Goal: Task Accomplishment & Management: Manage account settings

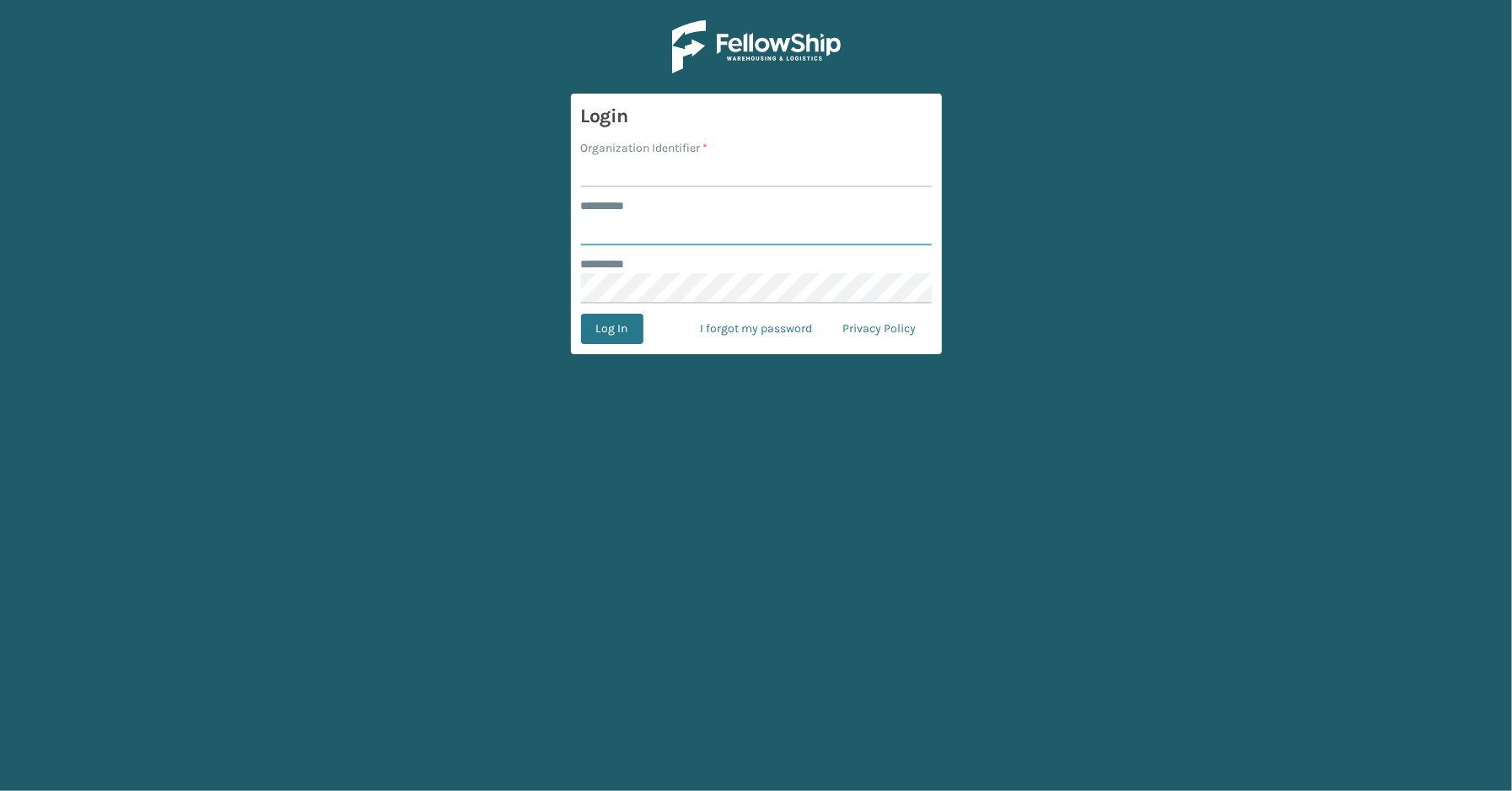
type input "*****"
type input "SleepGeekz"
click at [581, 314] on button "Log In" at bounding box center [611, 329] width 62 height 31
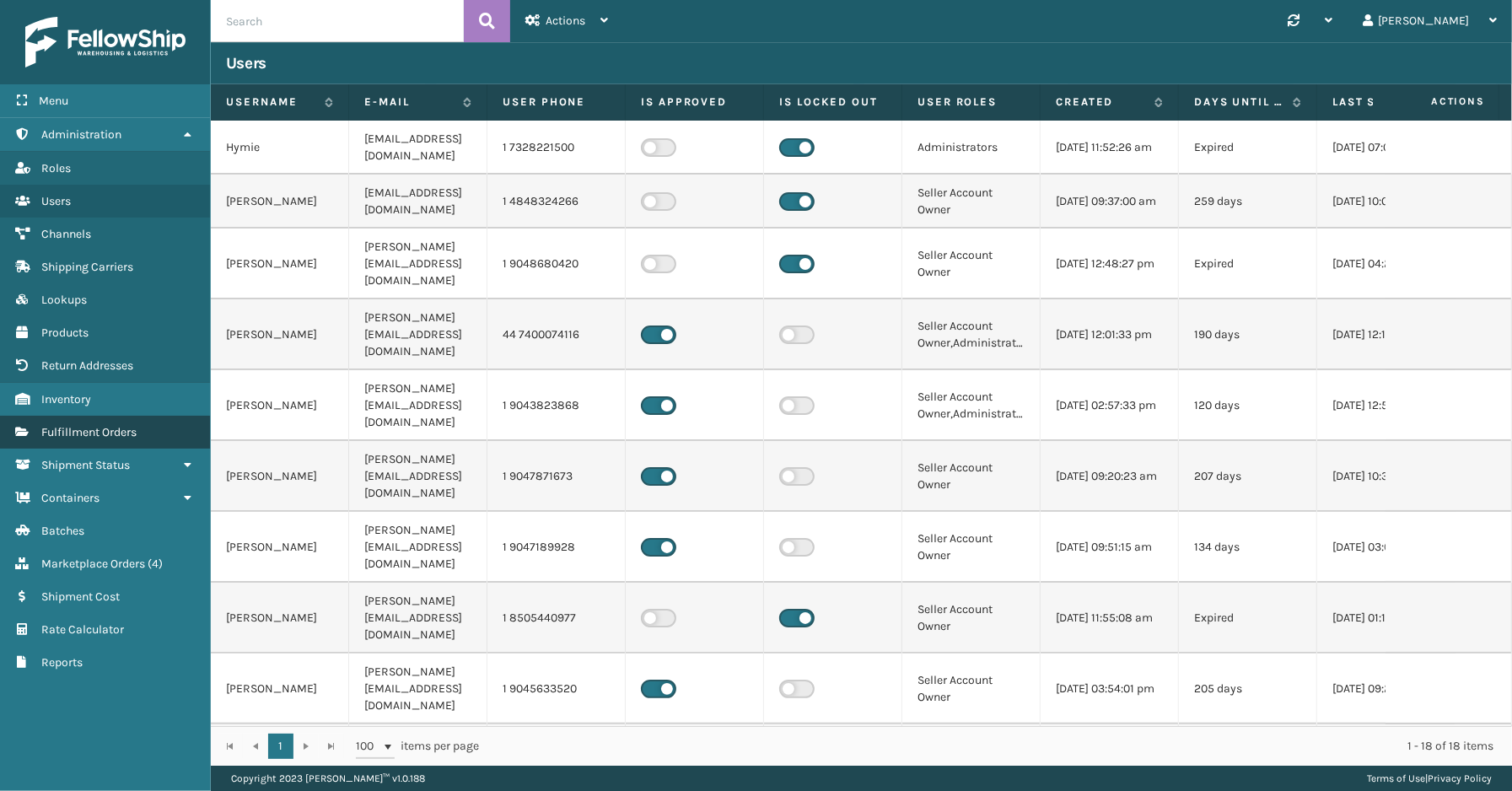
click at [91, 425] on span "Fulfillment Orders" at bounding box center [89, 432] width 95 height 14
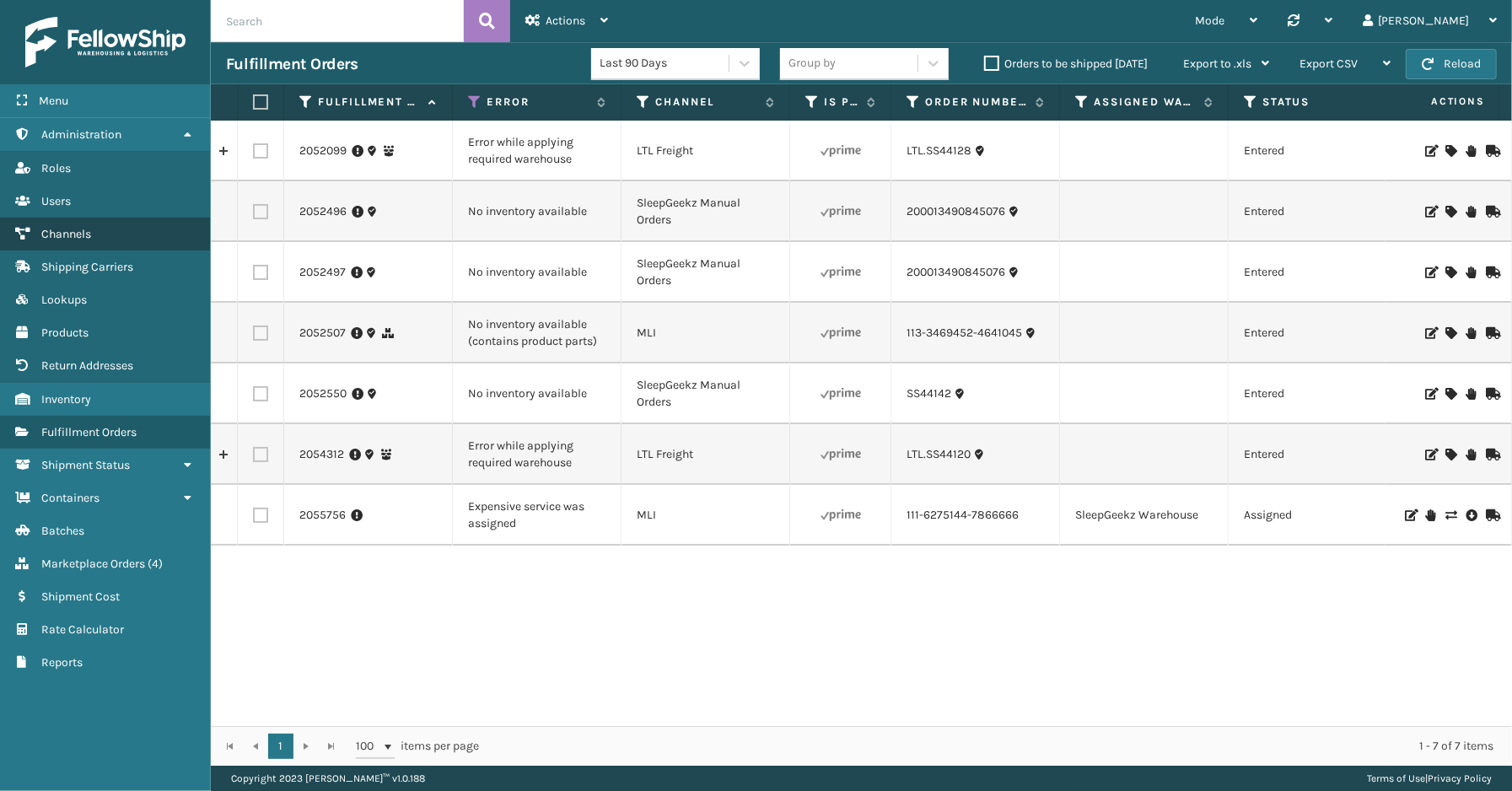
click at [69, 229] on span "Channels" at bounding box center [66, 234] width 50 height 14
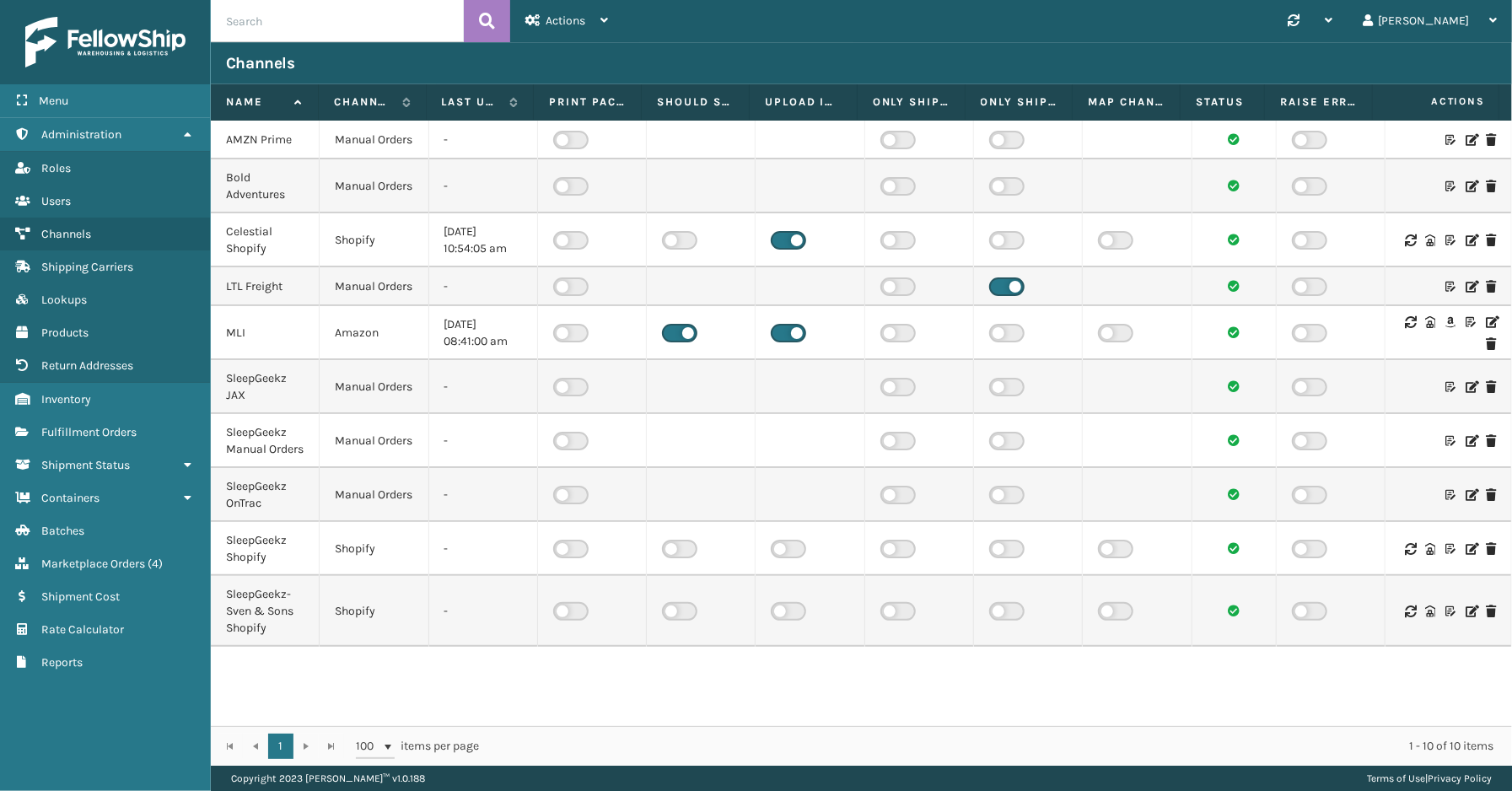
click at [1485, 328] on icon at bounding box center [1490, 322] width 10 height 12
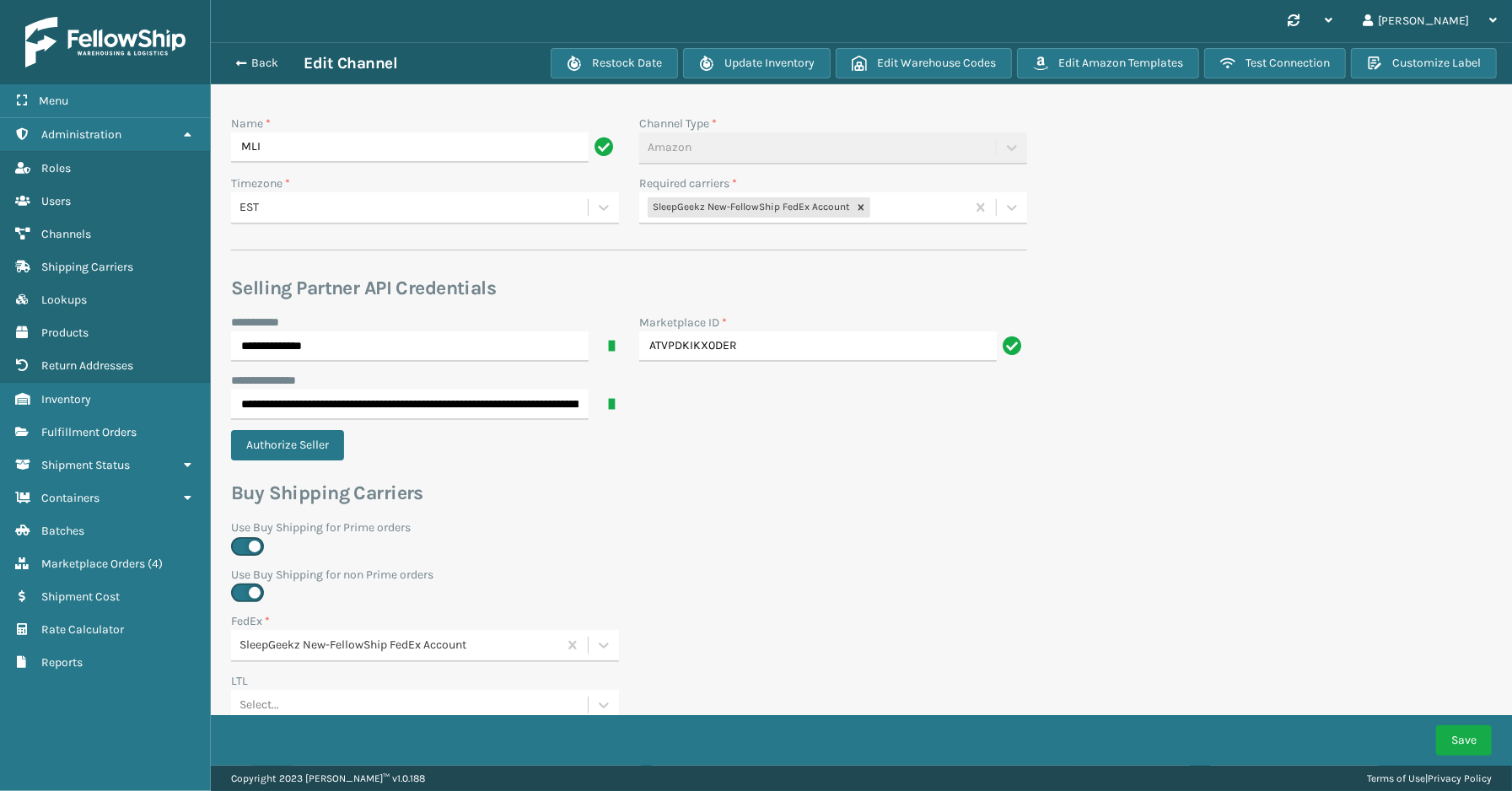
click at [899, 211] on div "SleepGeekz New-FellowShip FedEx Account" at bounding box center [802, 208] width 326 height 28
type input "u"
click at [752, 309] on div "SleepGeekz-UPS" at bounding box center [832, 311] width 387 height 31
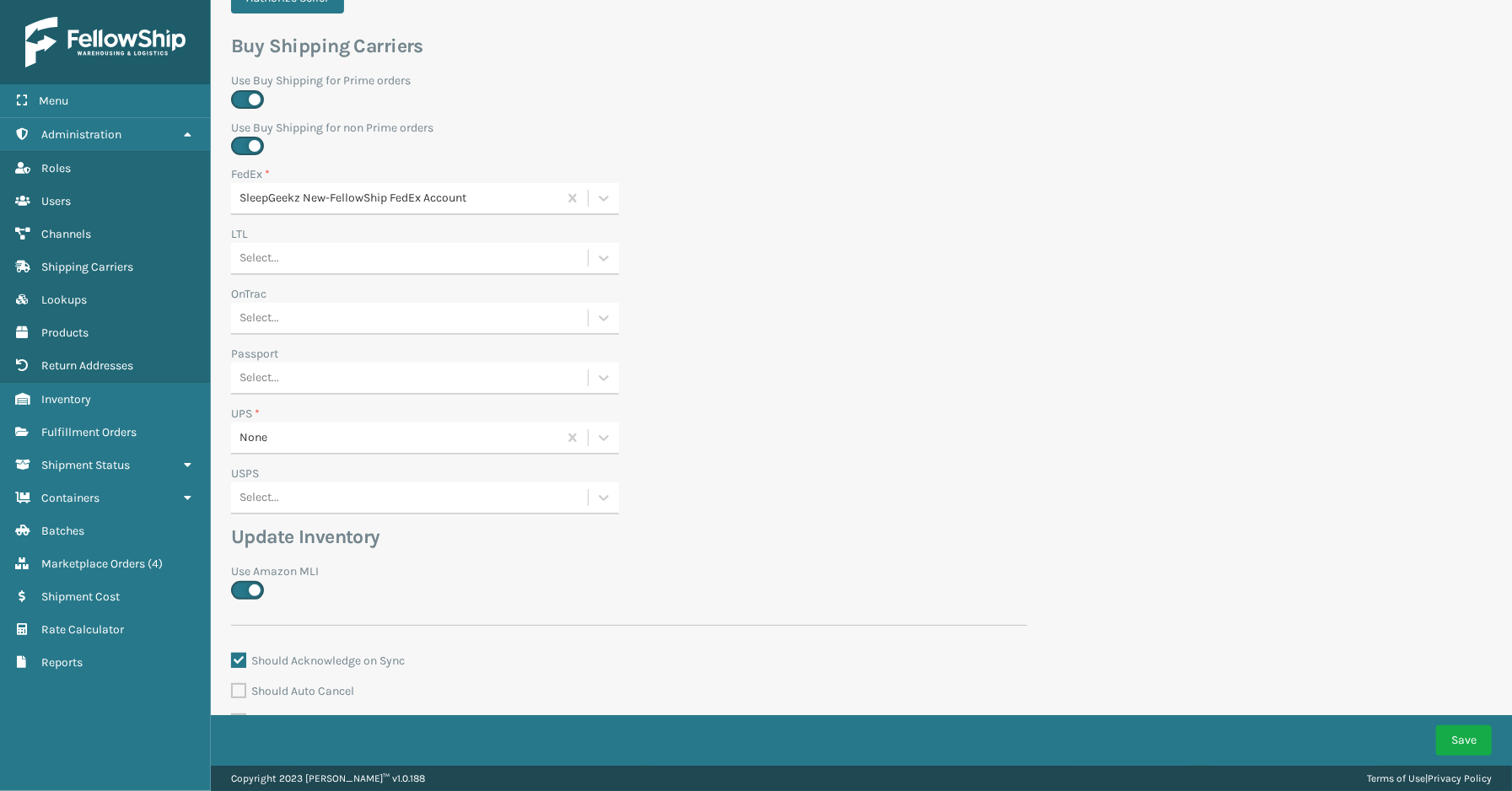
scroll to position [557, 0]
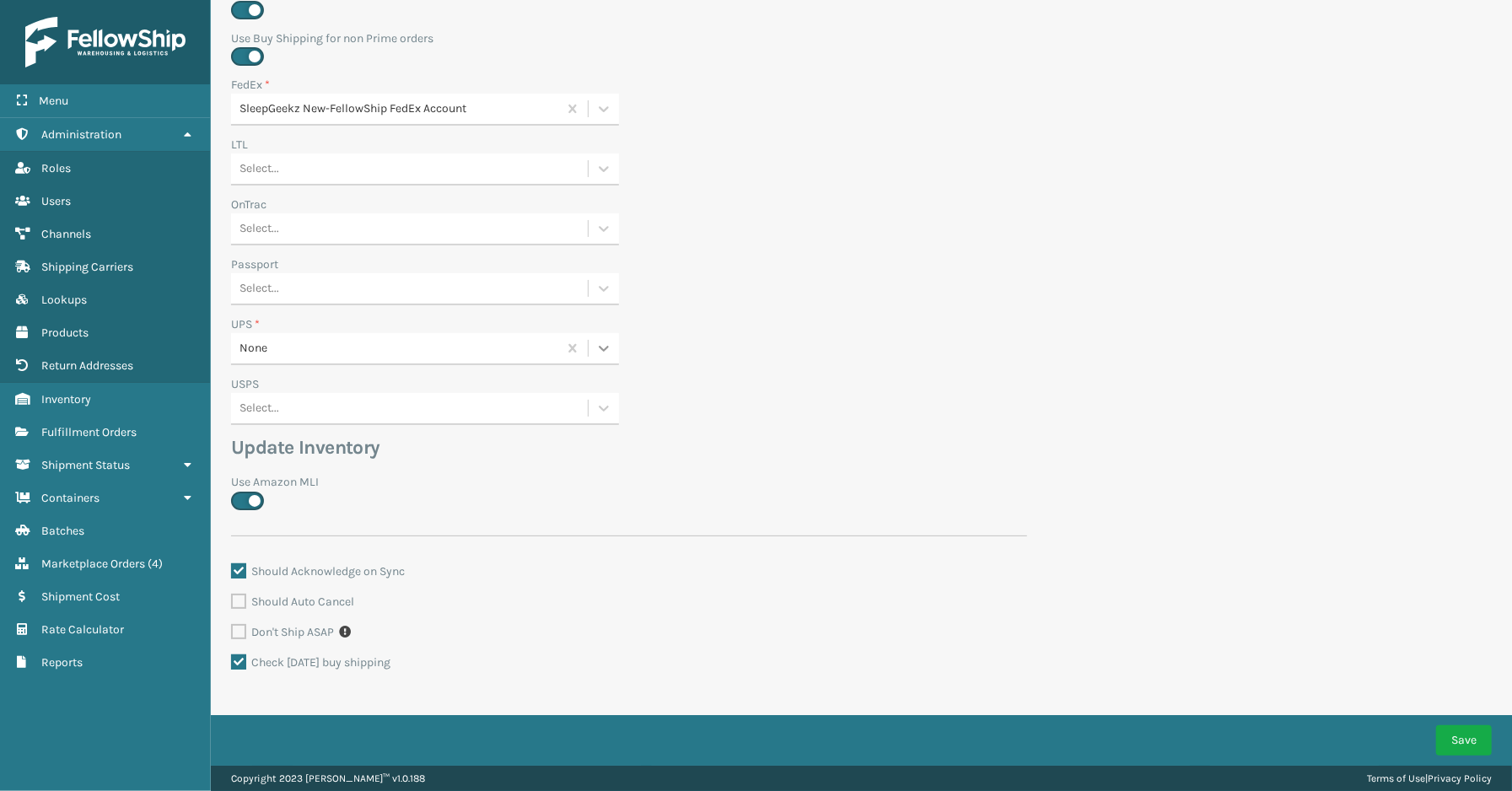
click at [602, 344] on icon at bounding box center [603, 348] width 17 height 17
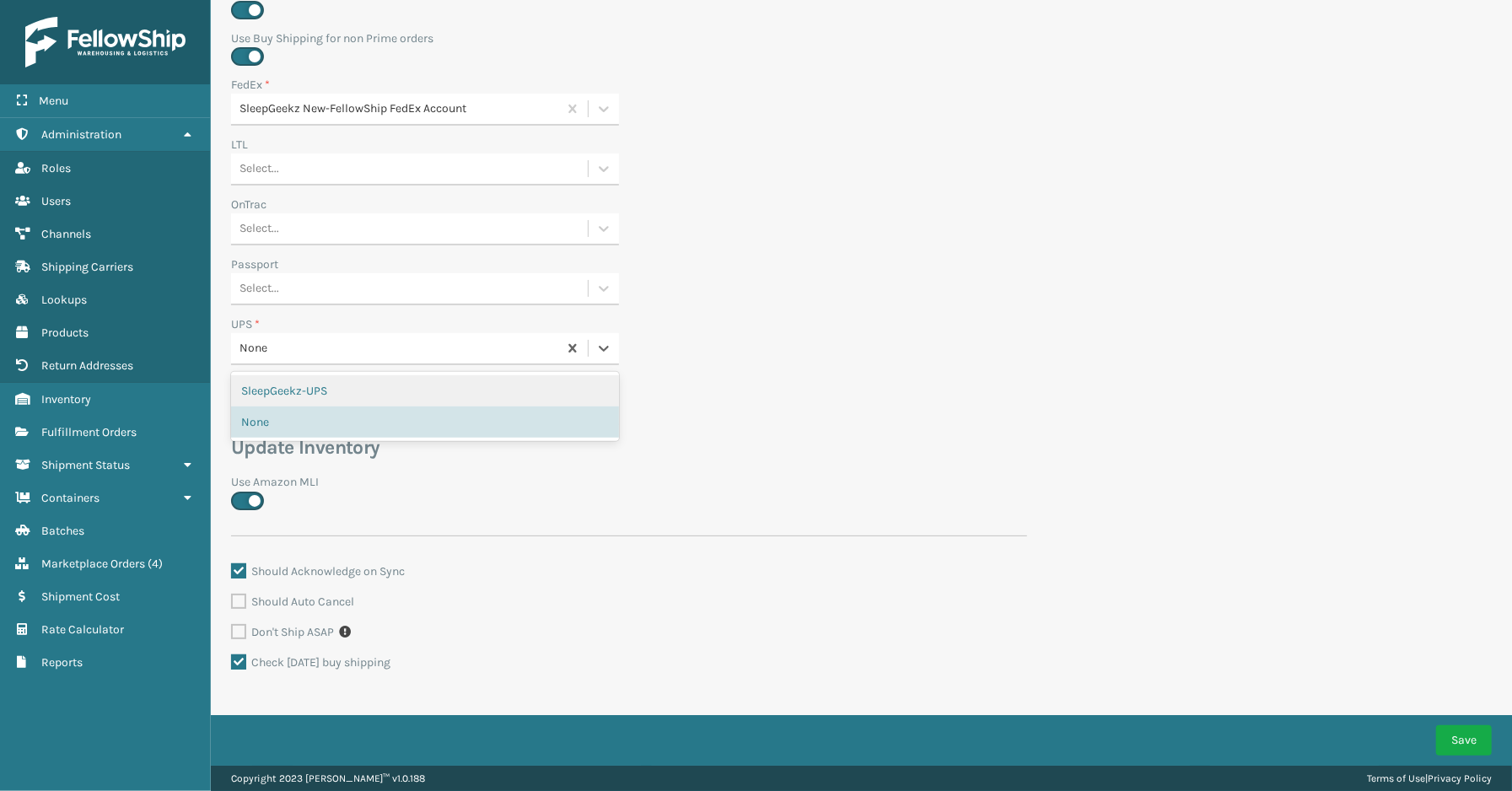
click at [336, 386] on div "SleepGeekz-UPS" at bounding box center [424, 391] width 387 height 31
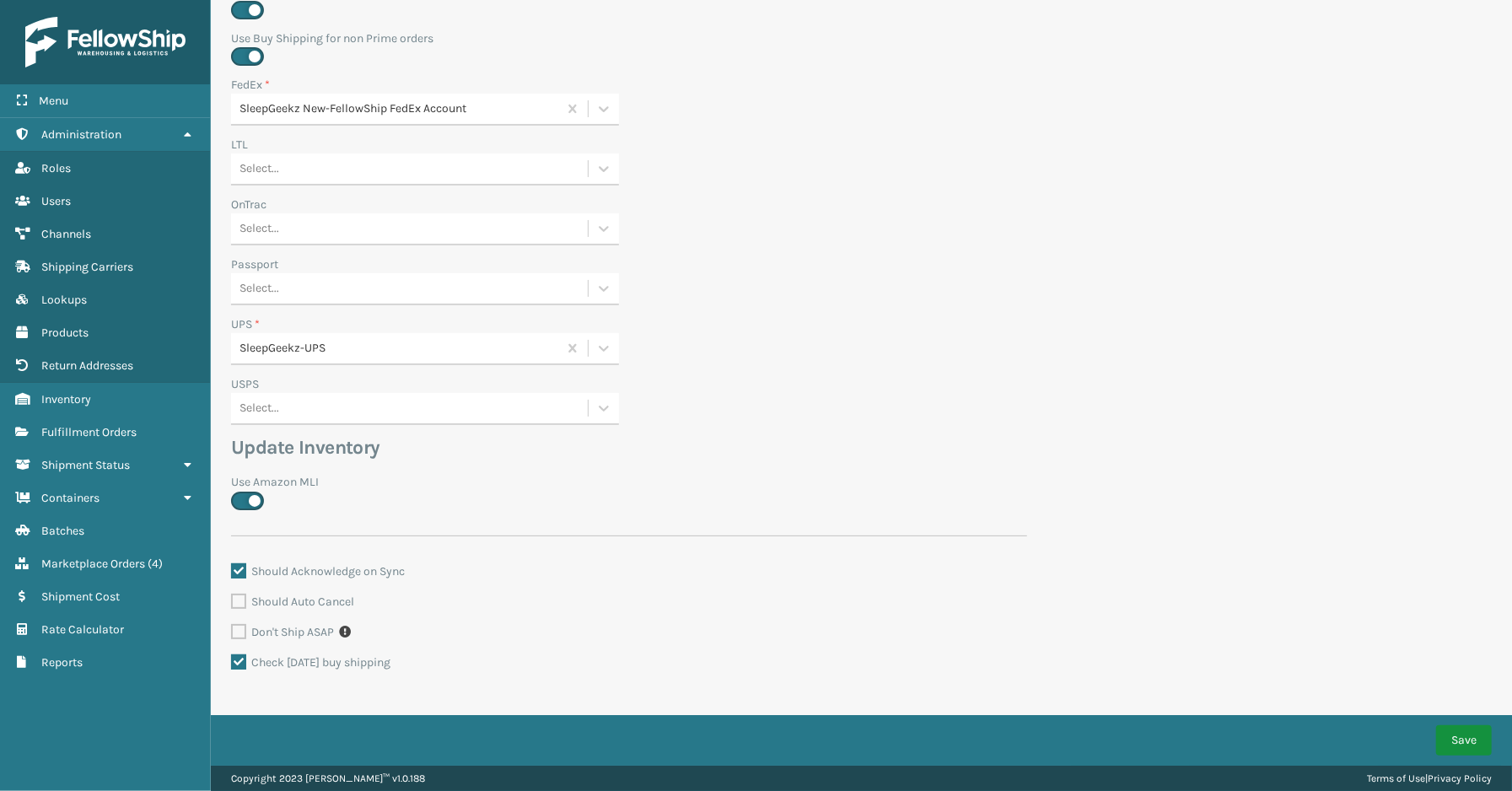
click at [1453, 738] on button "Save" at bounding box center [1463, 740] width 55 height 31
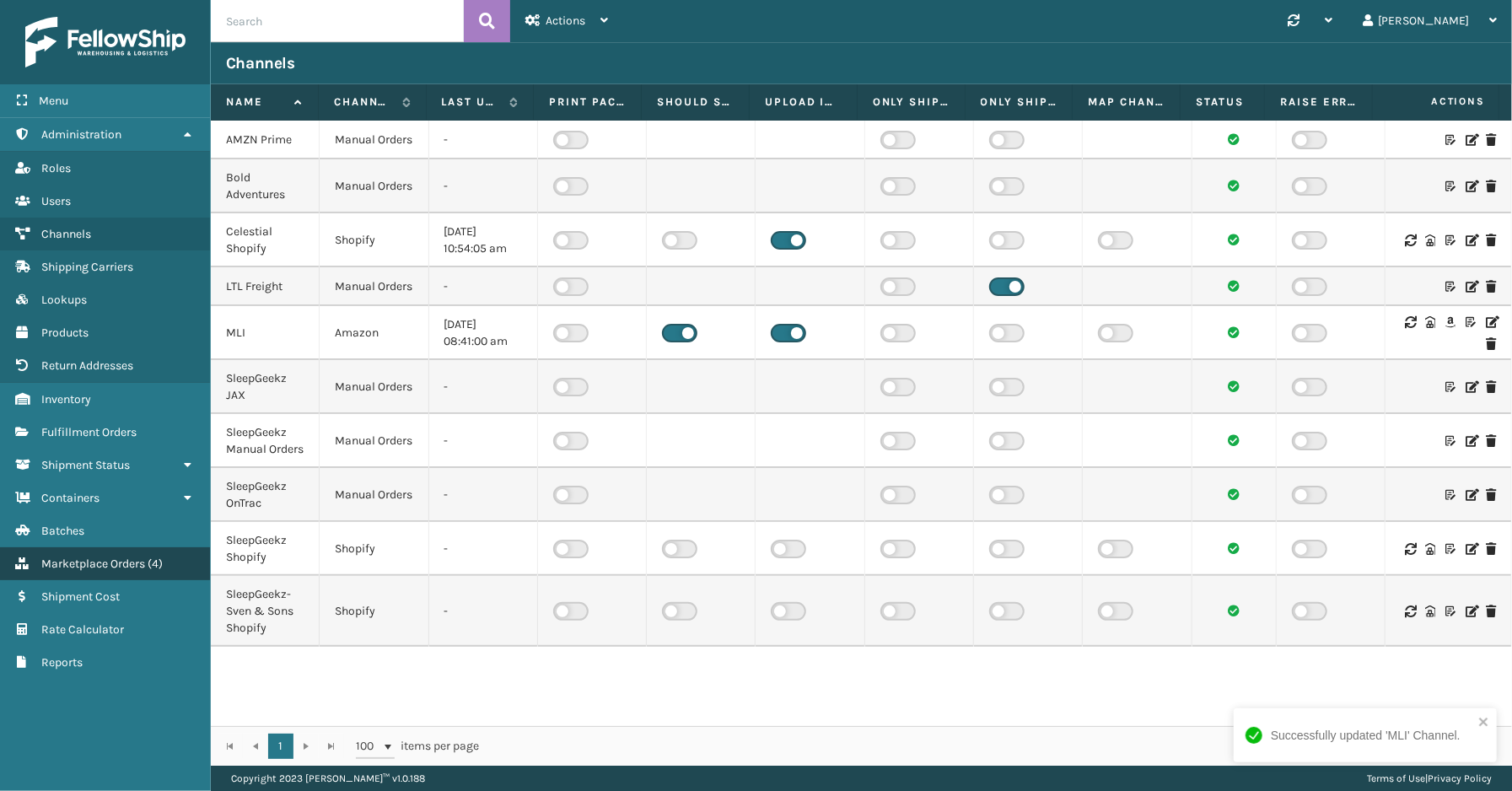
click at [103, 557] on span "Marketplace Orders" at bounding box center [93, 564] width 104 height 14
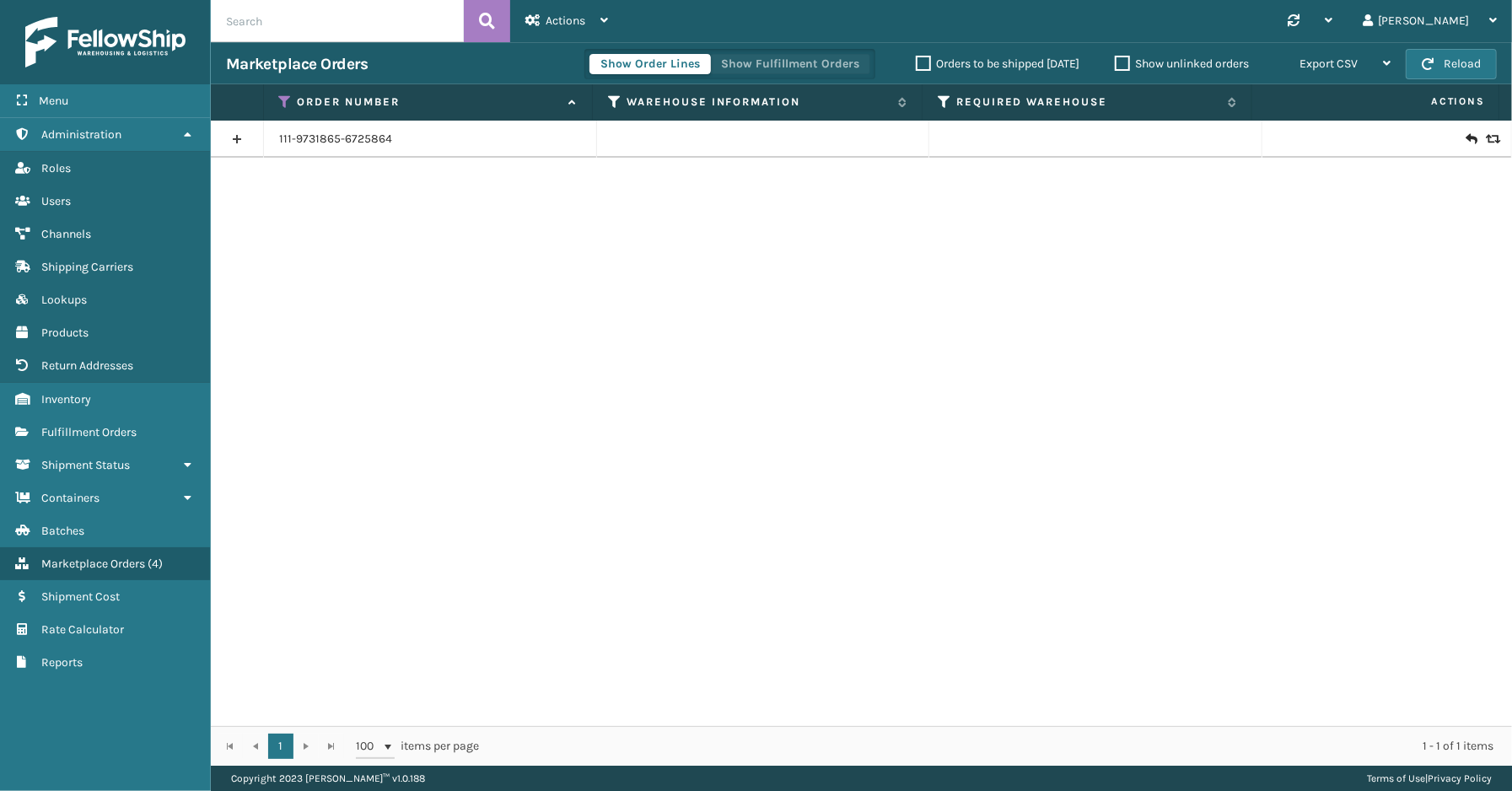
click at [790, 61] on button "Show Fulfillment Orders" at bounding box center [790, 63] width 161 height 20
click at [288, 101] on icon at bounding box center [286, 101] width 14 height 15
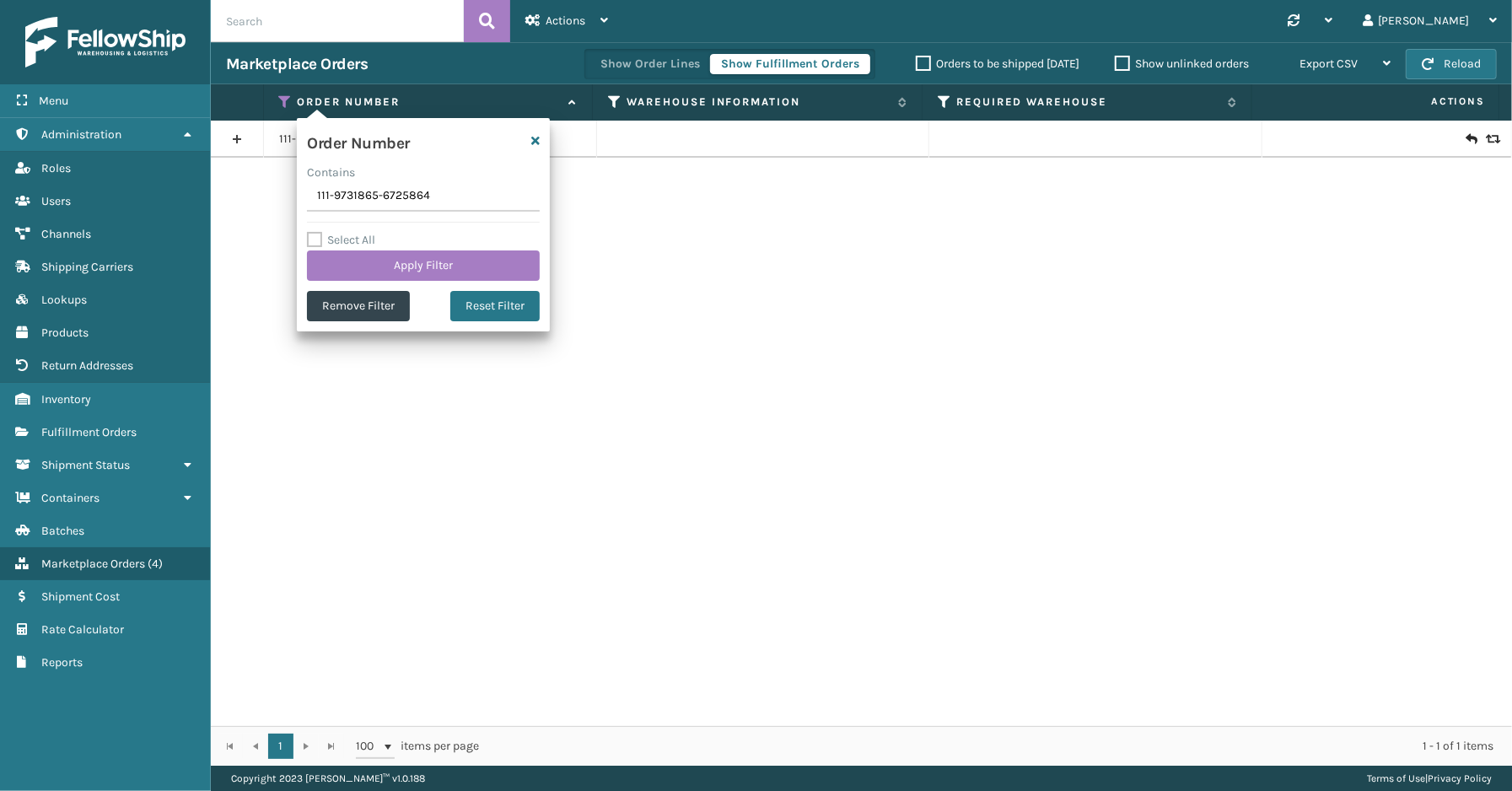
drag, startPoint x: 452, startPoint y: 204, endPoint x: 282, endPoint y: 204, distance: 170.0
click at [225, 204] on section "Marketplace Orders Show Order Lines Show Fulfillment Orders Orders to be shippe…" at bounding box center [861, 404] width 1301 height 724
type input "SS44126"
click at [407, 276] on button "Apply Filter" at bounding box center [423, 266] width 233 height 31
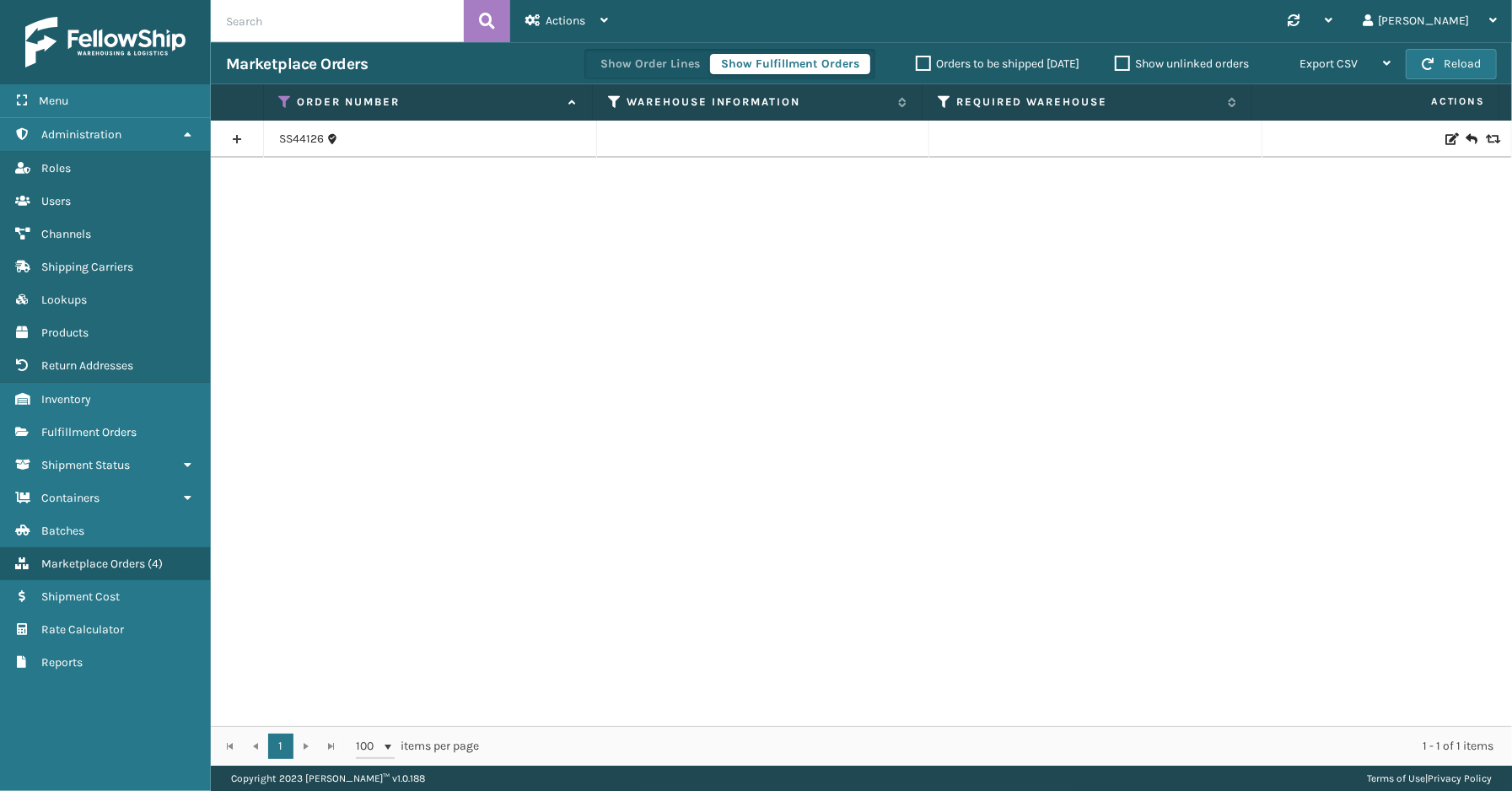
click at [238, 140] on link at bounding box center [237, 139] width 53 height 27
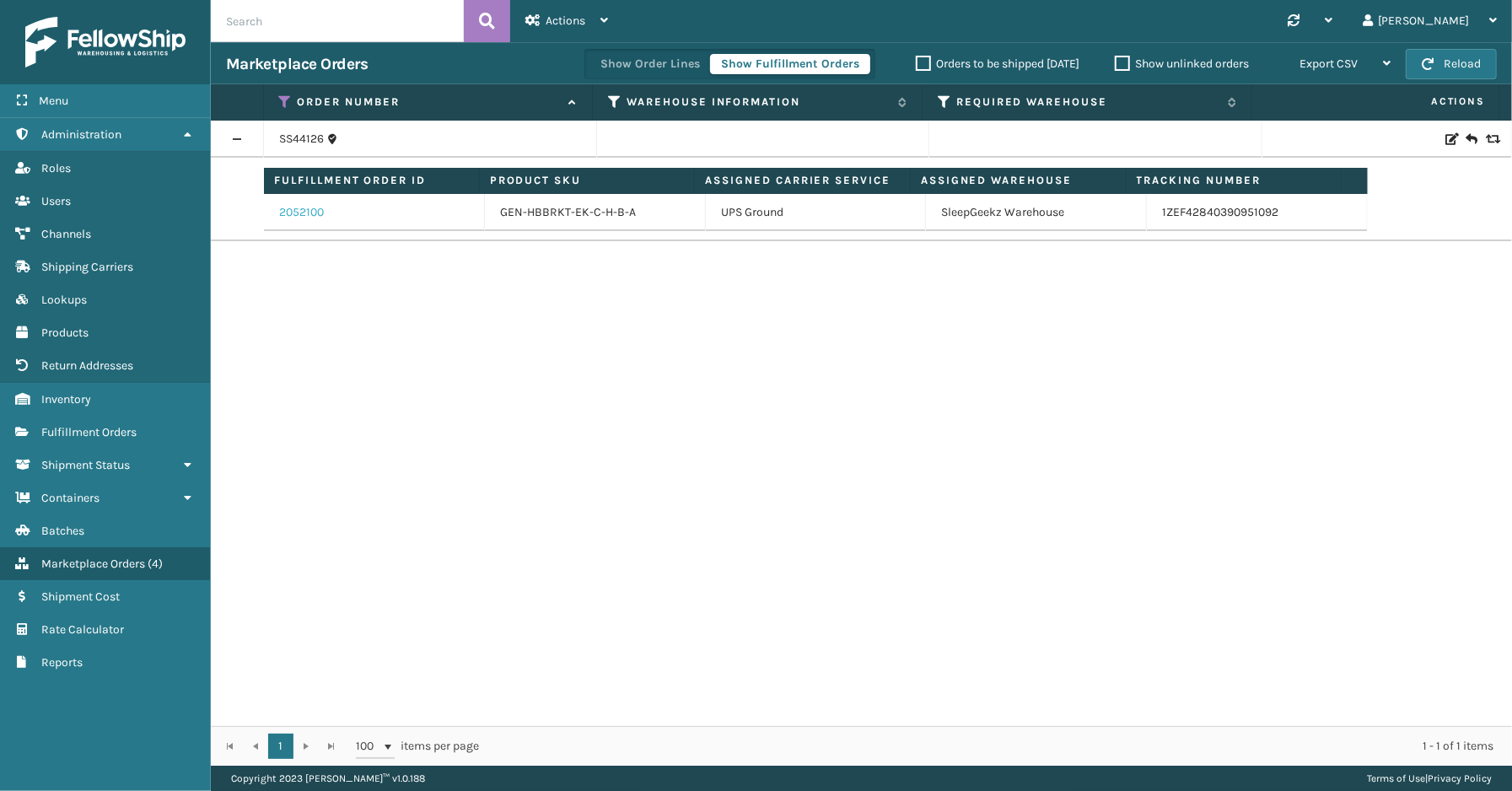
click at [309, 212] on link "2052100" at bounding box center [301, 212] width 45 height 17
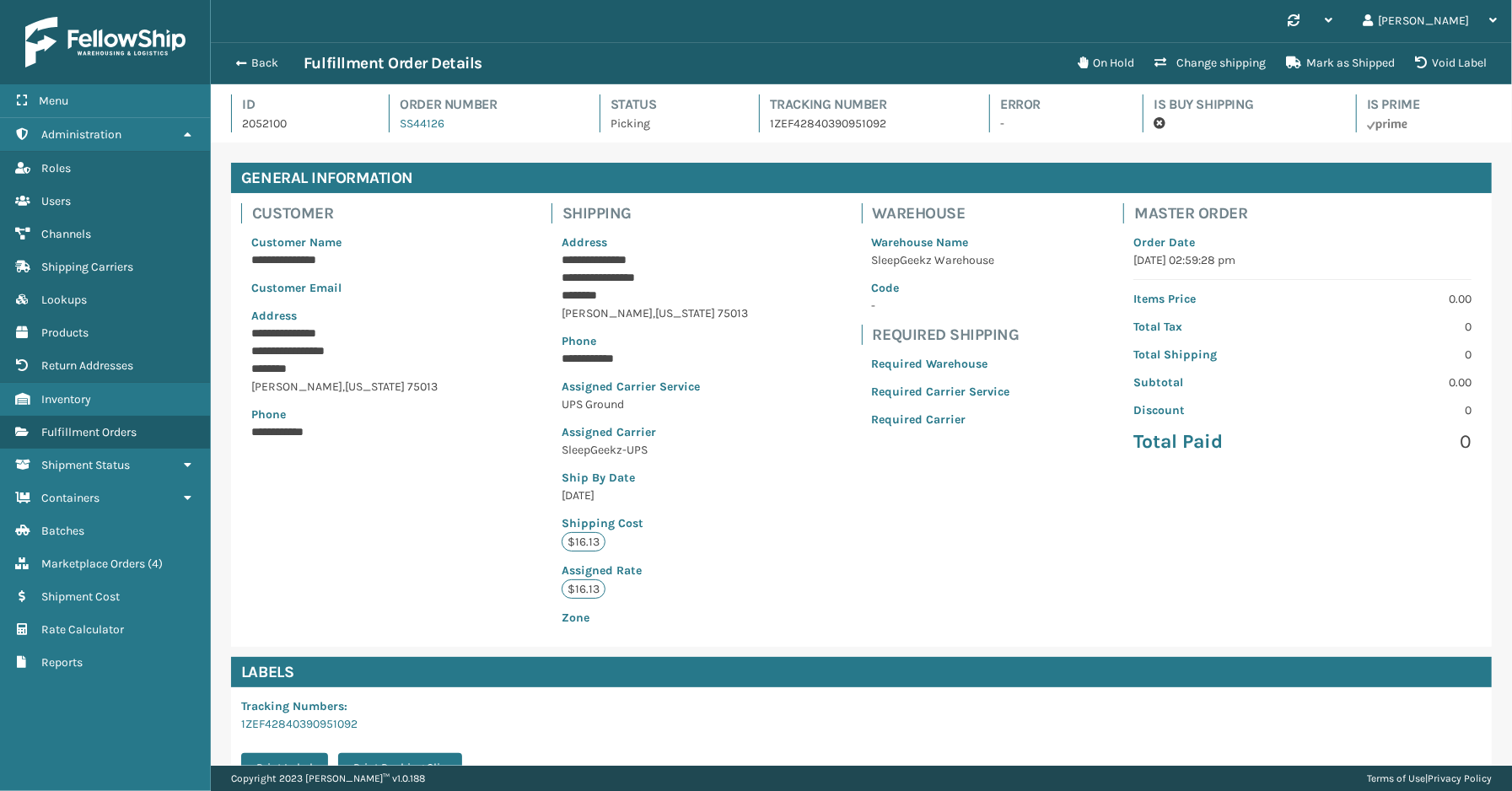
scroll to position [40, 1301]
click at [259, 61] on button "Back" at bounding box center [265, 62] width 77 height 15
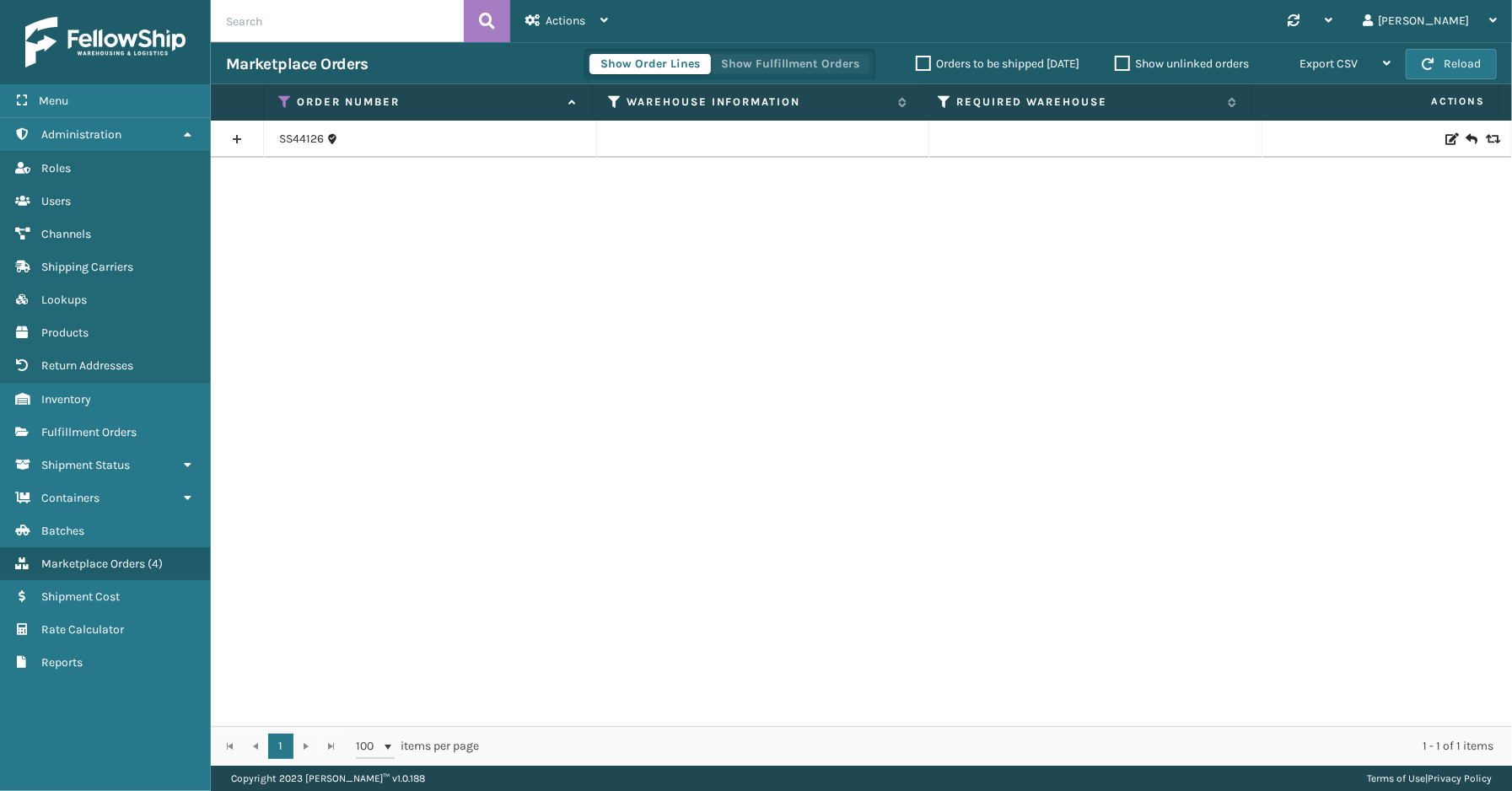
click at [769, 67] on button "Show Fulfillment Orders" at bounding box center [790, 63] width 161 height 20
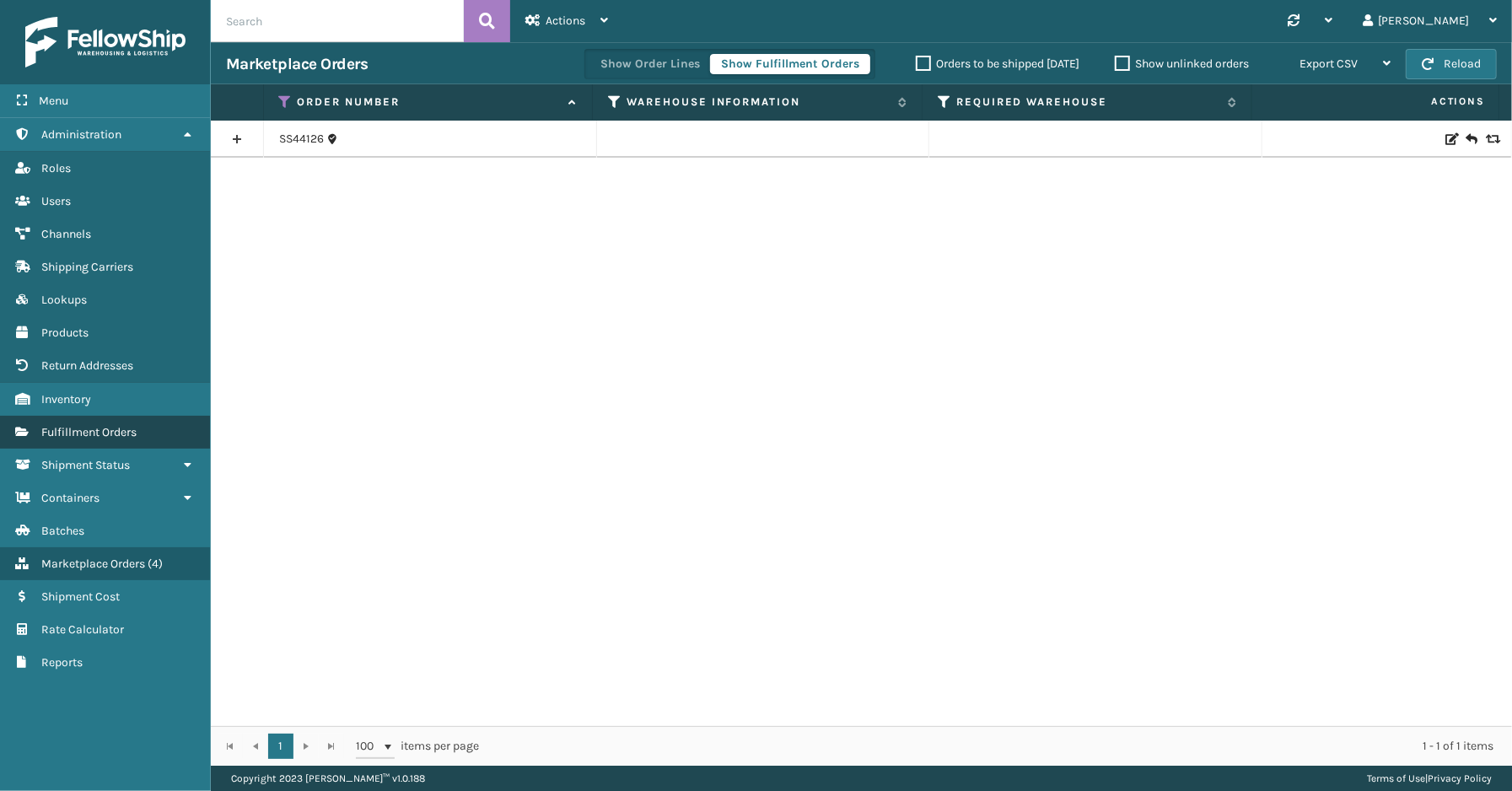
click at [119, 425] on span "Fulfillment Orders" at bounding box center [89, 432] width 95 height 14
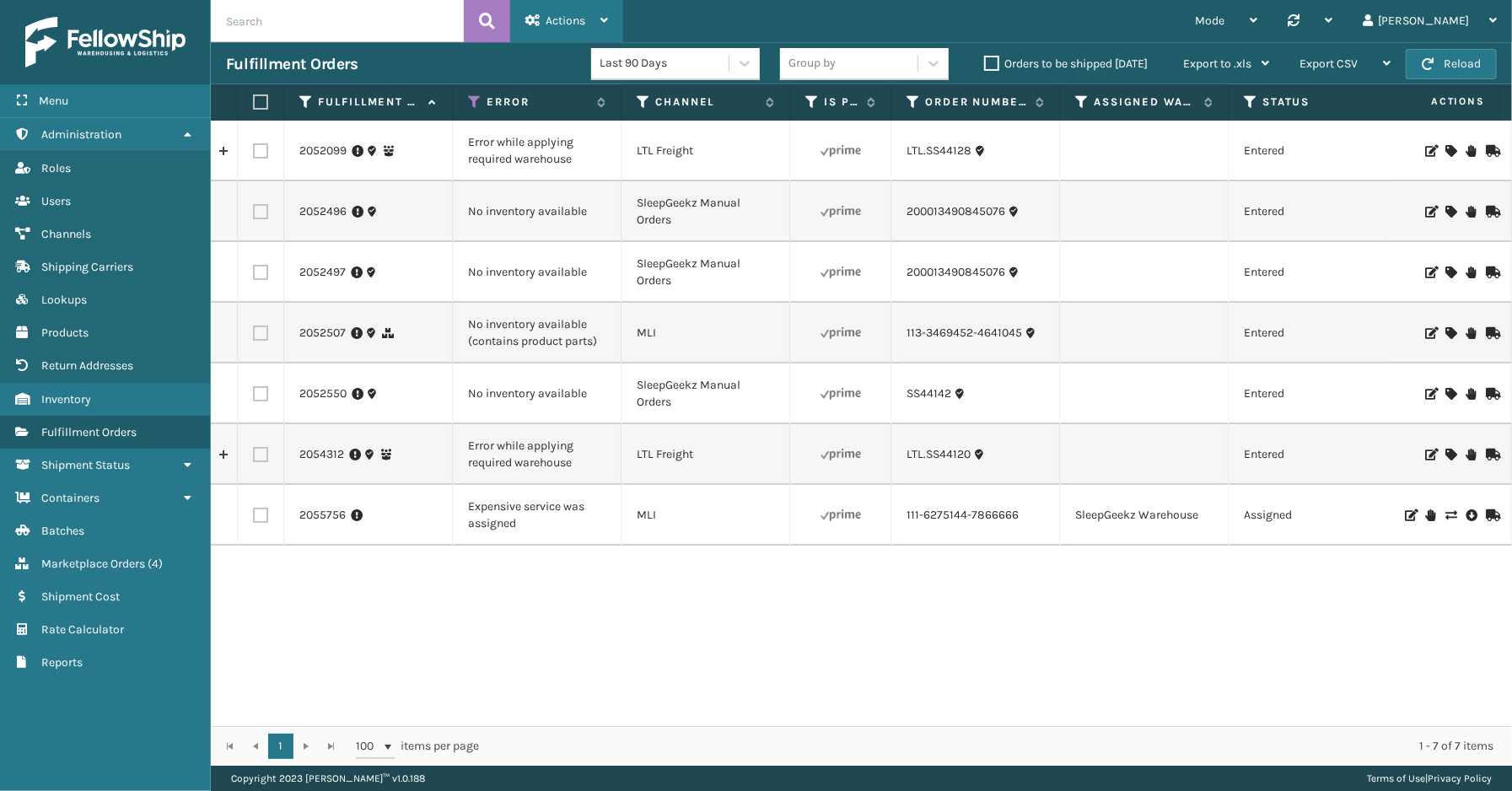
click at [586, 20] on div "Actions" at bounding box center [566, 21] width 82 height 43
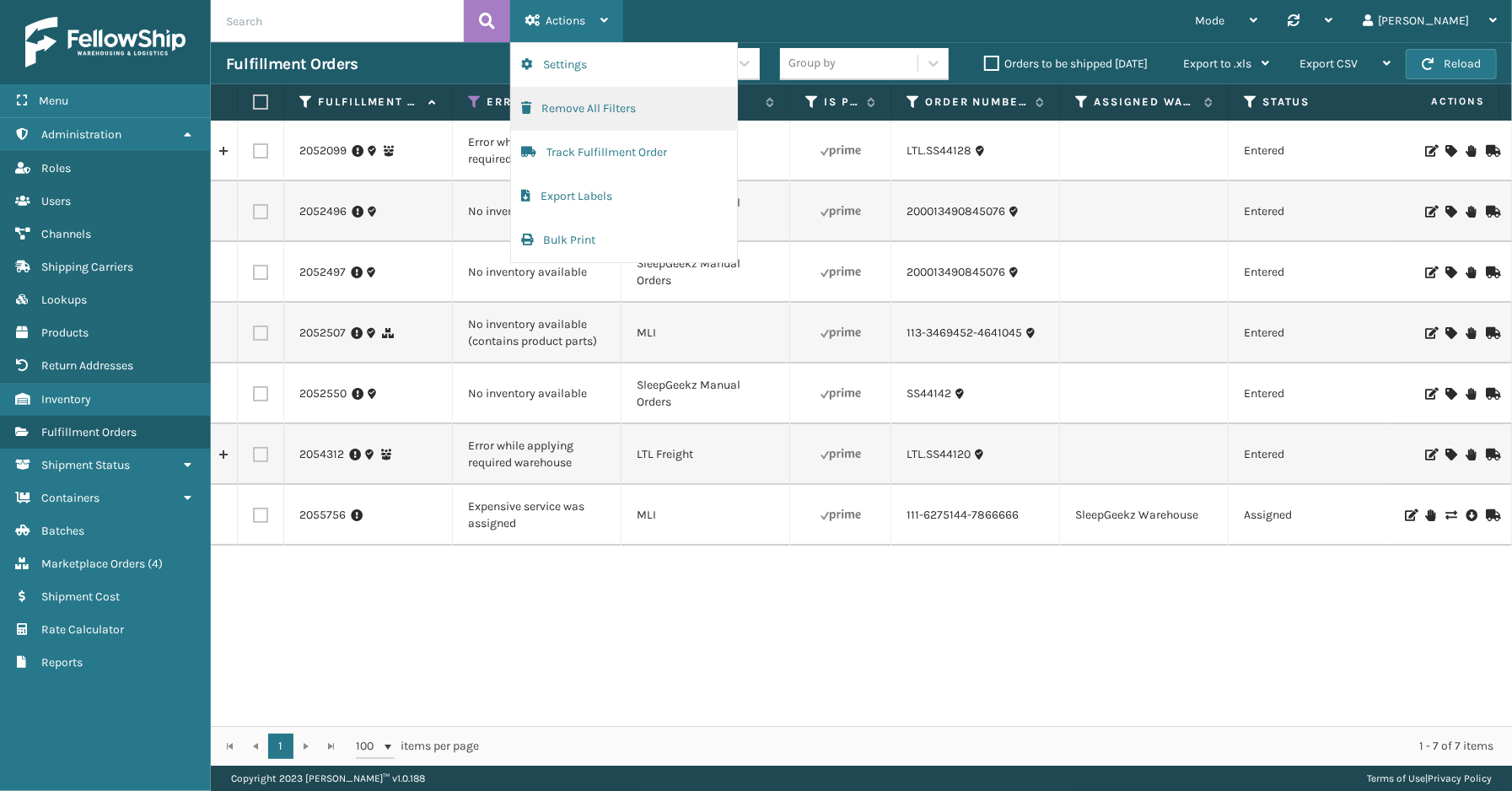
click at [620, 107] on button "Remove All Filters" at bounding box center [624, 109] width 226 height 44
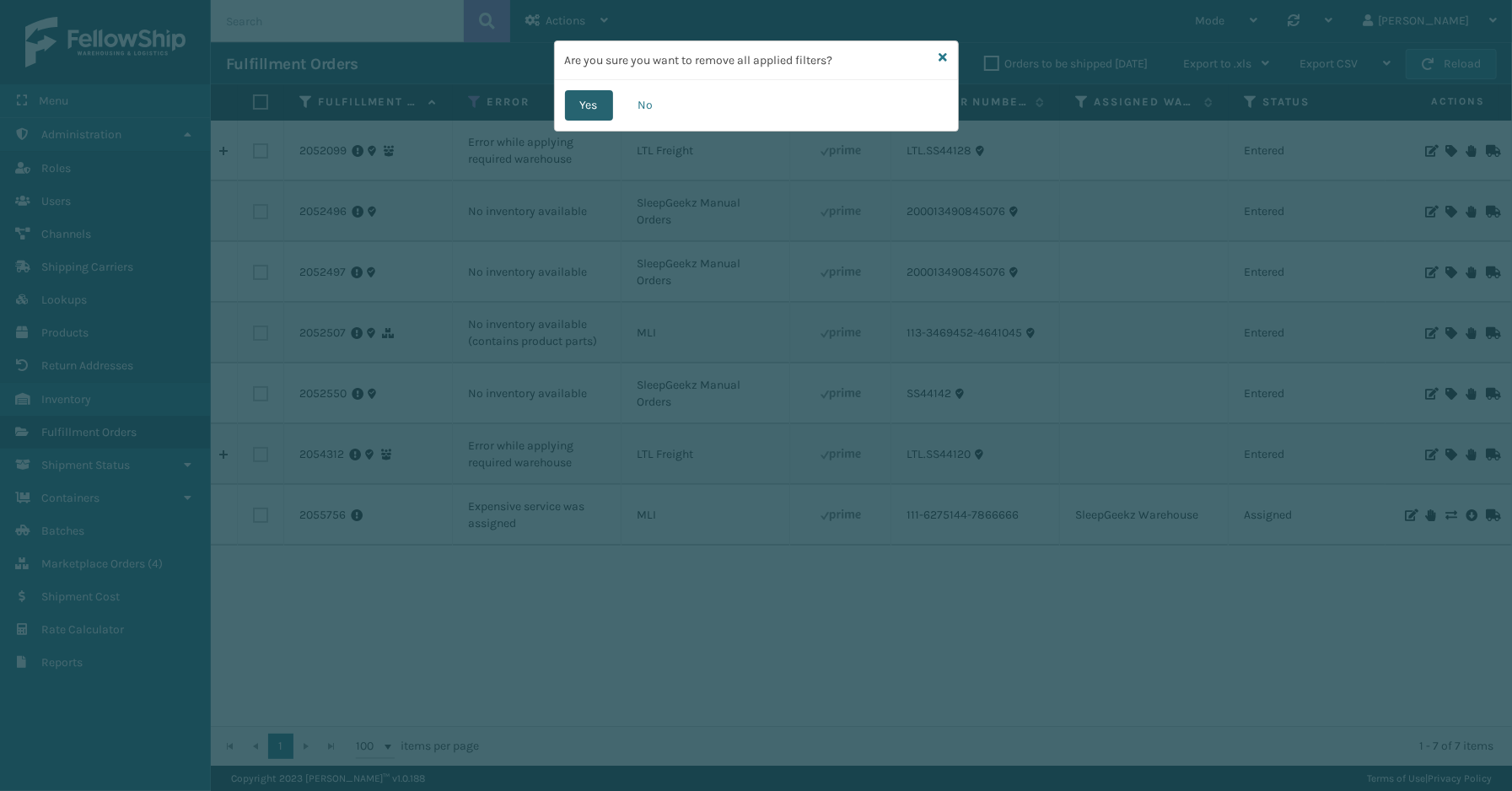
click at [582, 114] on button "Yes" at bounding box center [589, 105] width 48 height 31
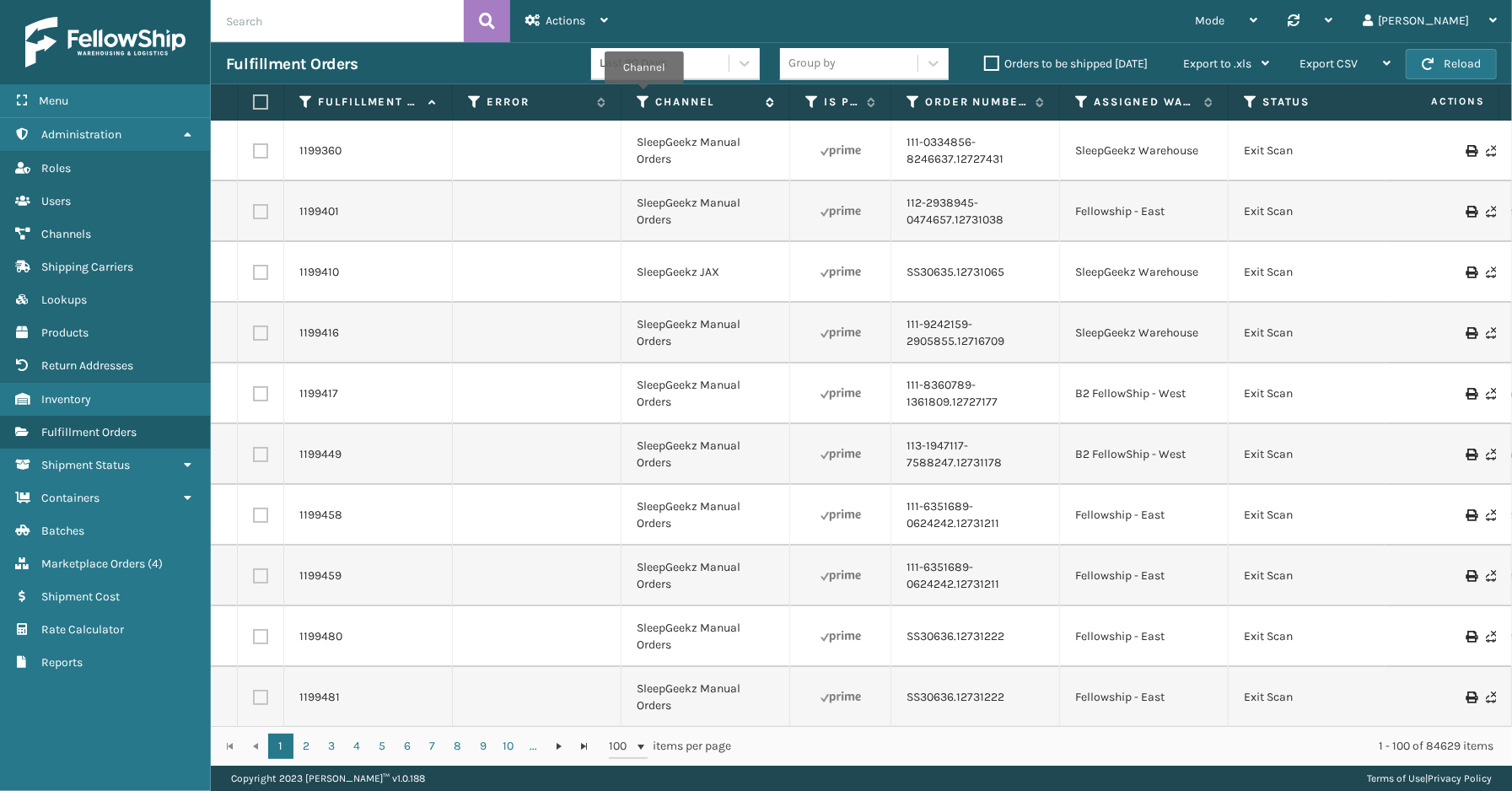
click at [644, 95] on icon at bounding box center [643, 101] width 14 height 15
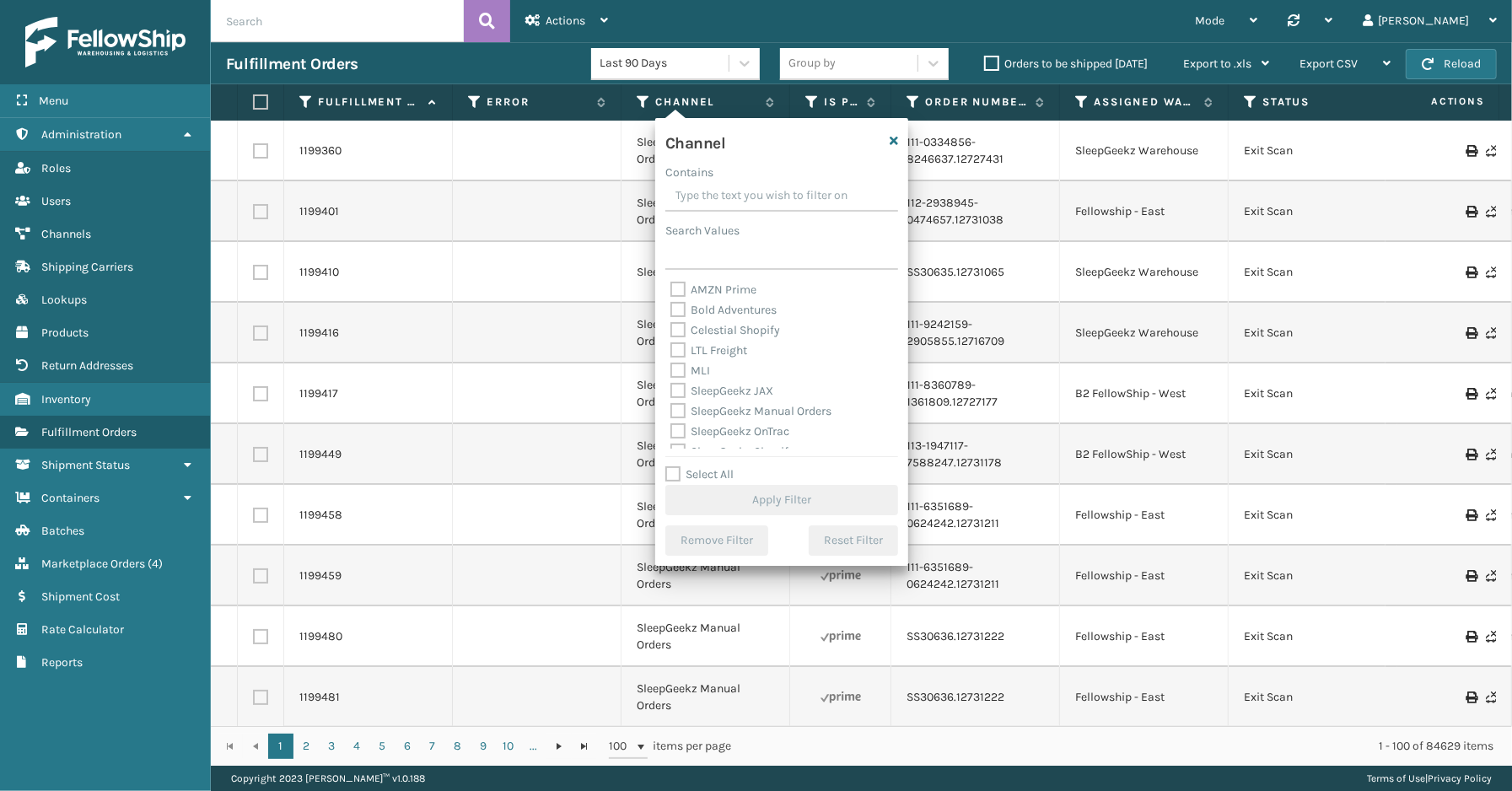
click at [726, 474] on label "Select All" at bounding box center [699, 474] width 68 height 14
click at [726, 467] on input "Select All" at bounding box center [791, 466] width 253 height 2
checkbox input "true"
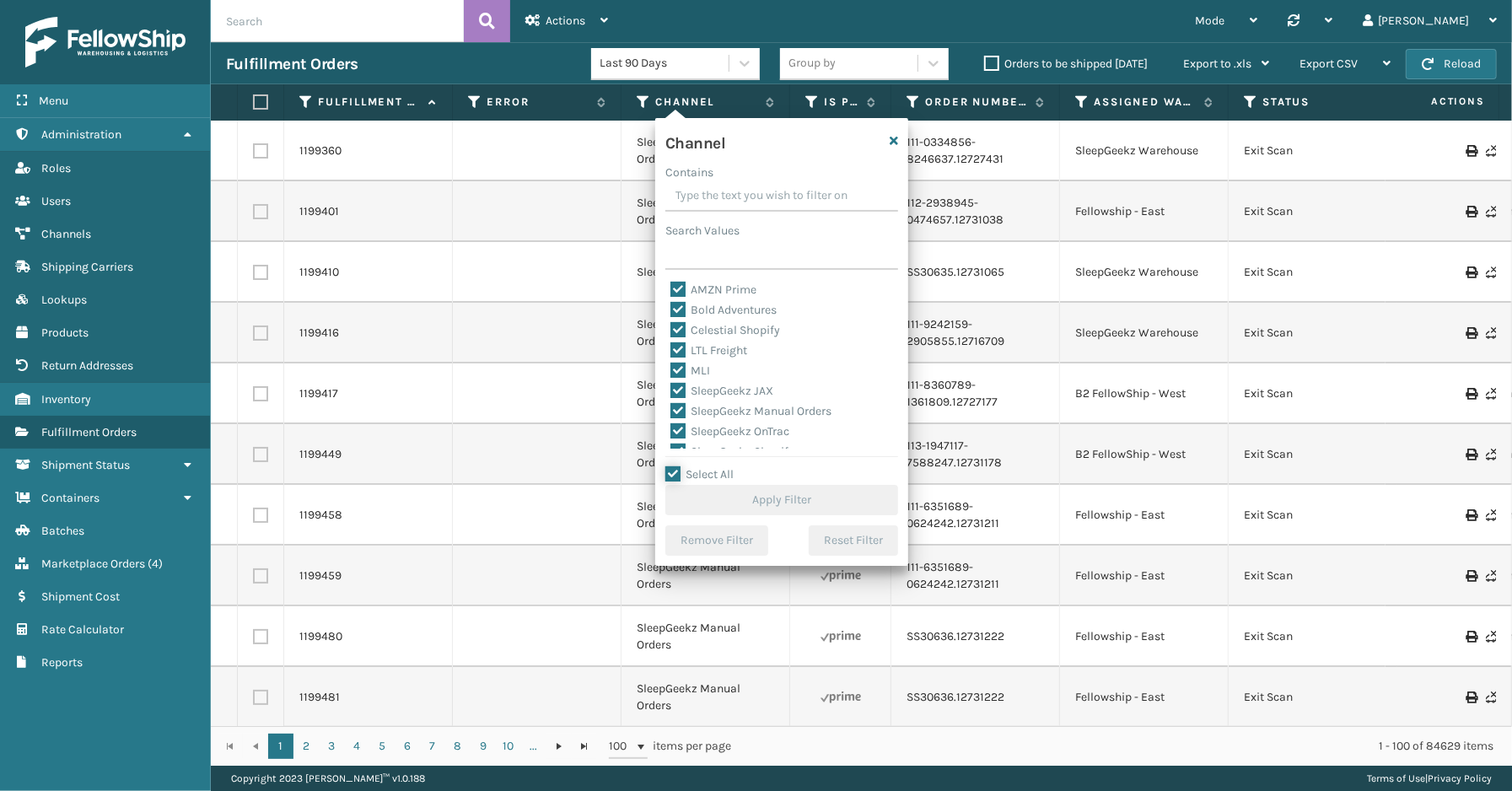
checkbox input "true"
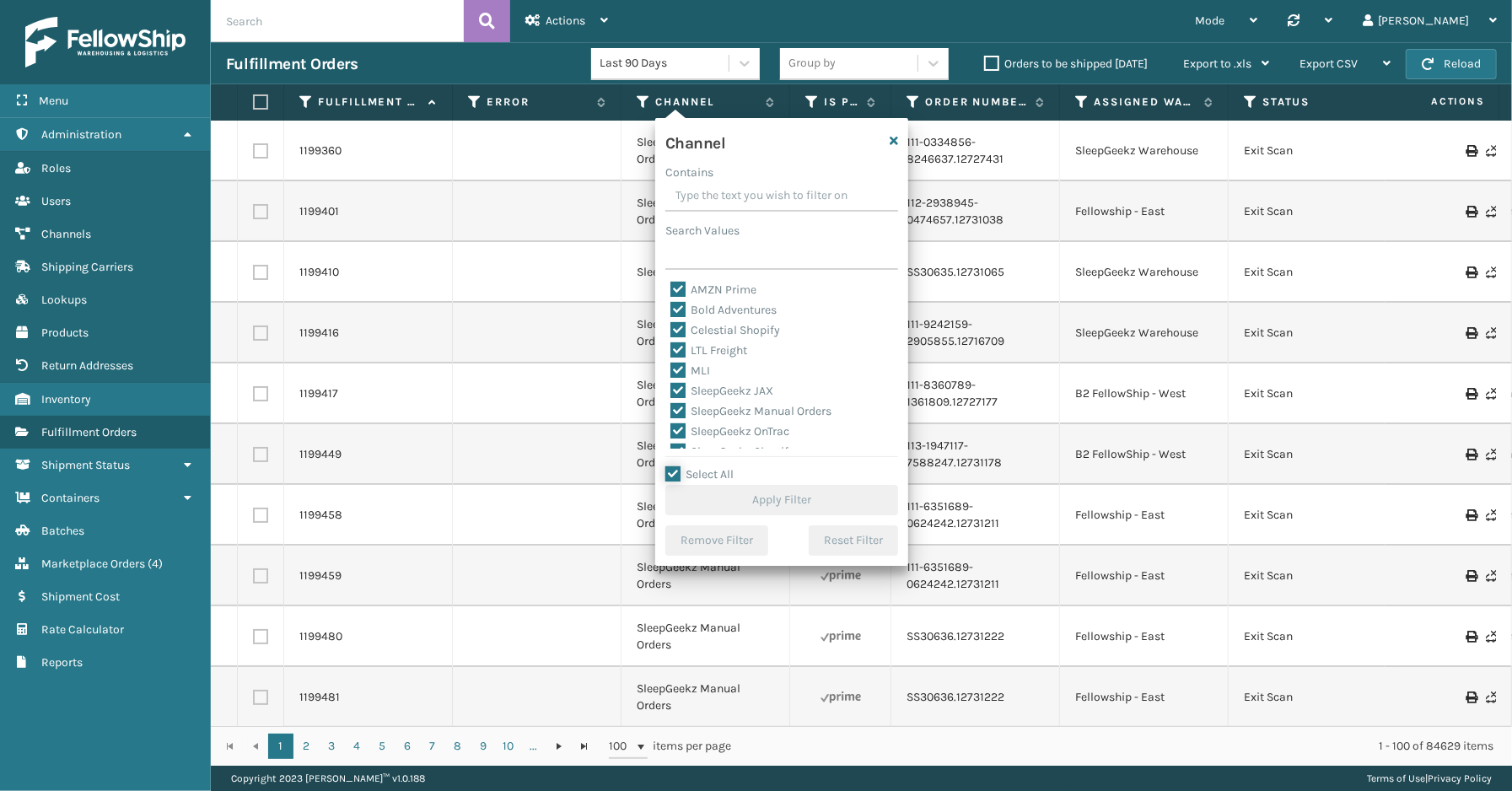
checkbox input "true"
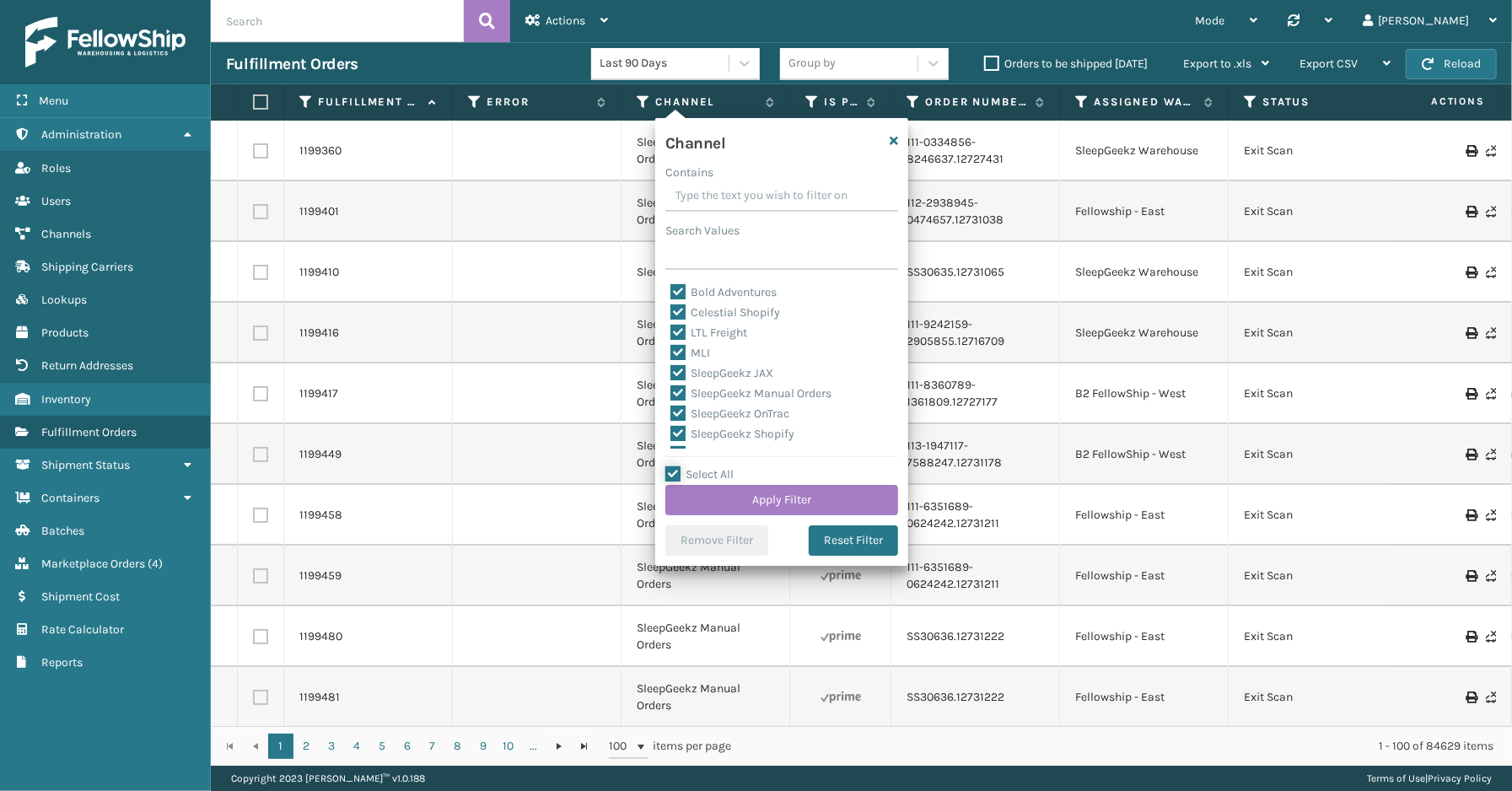
scroll to position [34, 0]
click at [722, 315] on label "LTL Freight" at bounding box center [707, 316] width 76 height 14
click at [671, 315] on input "LTL Freight" at bounding box center [670, 312] width 1 height 11
checkbox input "false"
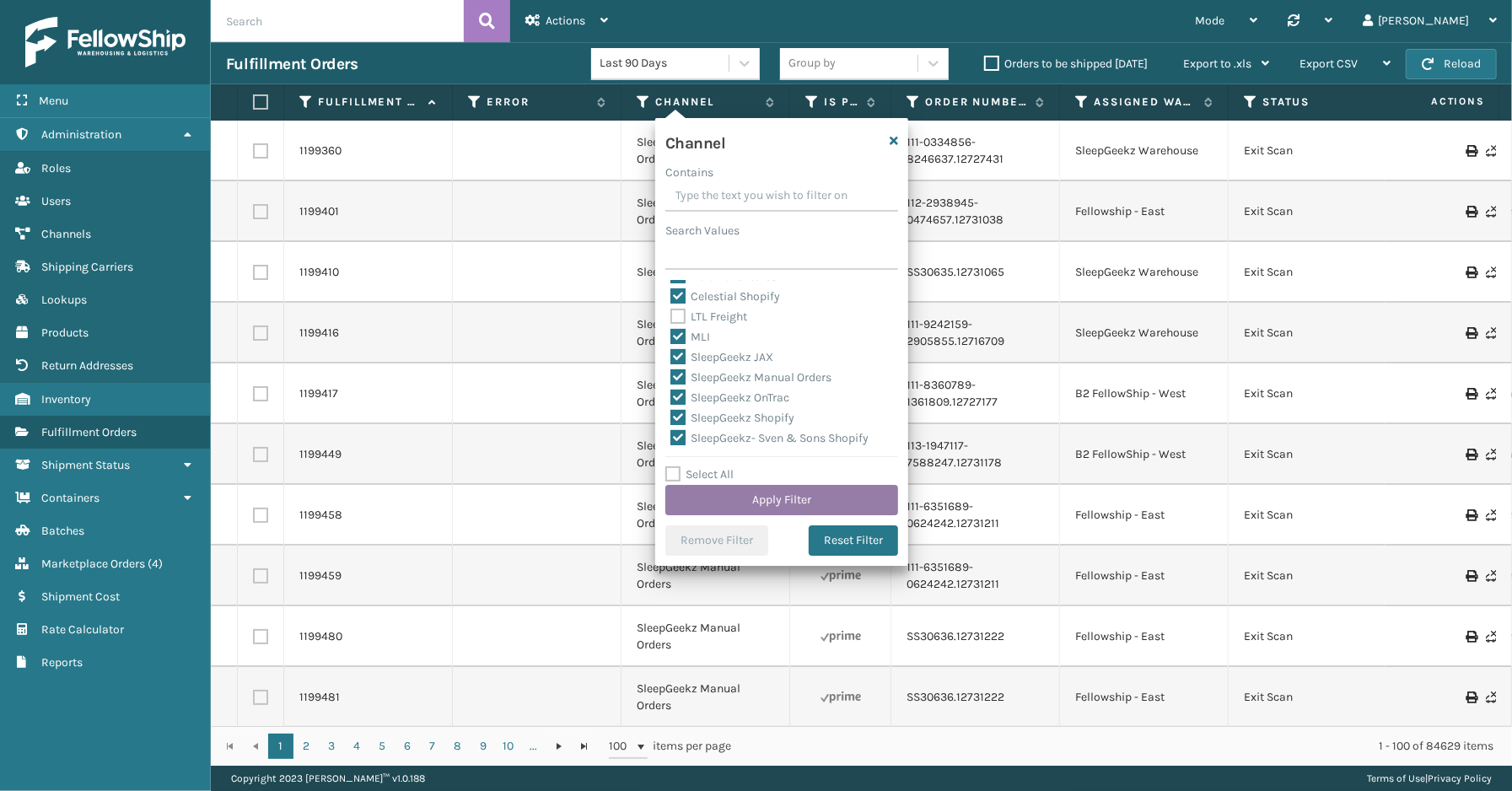
click at [803, 501] on button "Apply Filter" at bounding box center [781, 500] width 233 height 31
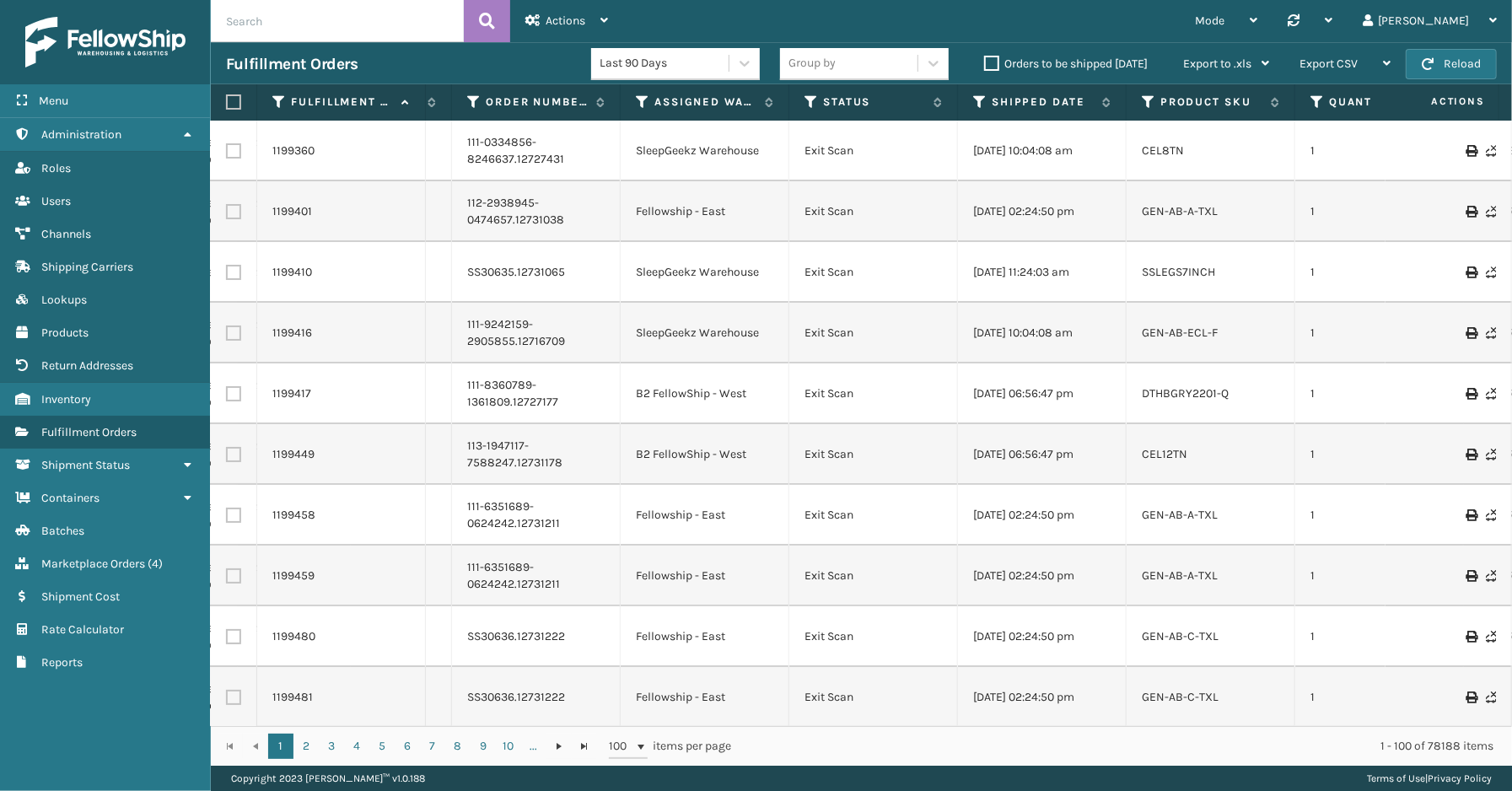
scroll to position [0, 437]
click at [980, 97] on icon at bounding box center [982, 101] width 14 height 15
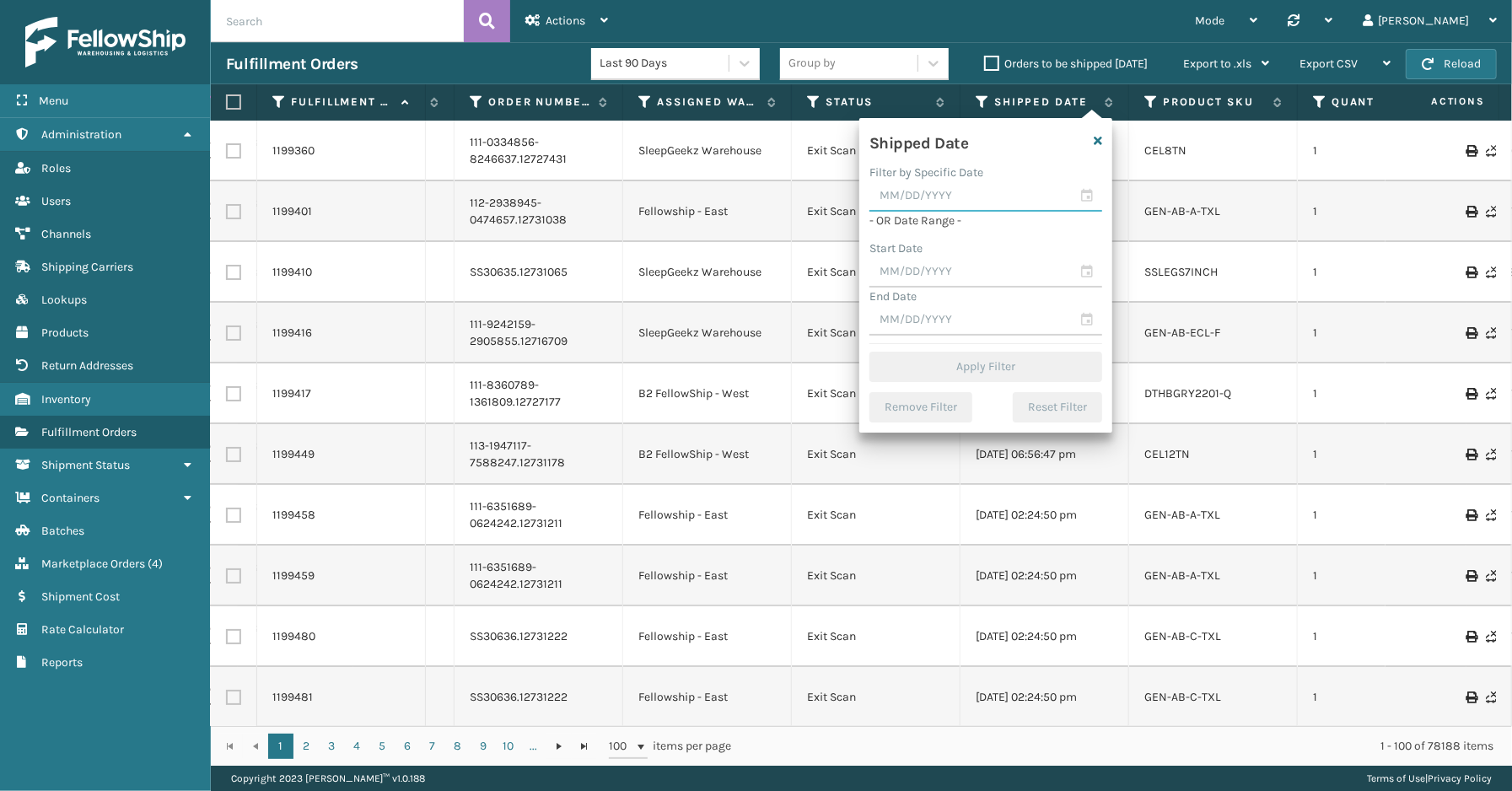
click at [1082, 194] on input "text" at bounding box center [985, 196] width 233 height 31
click at [1047, 229] on span "Previous Month" at bounding box center [1048, 226] width 17 height 17
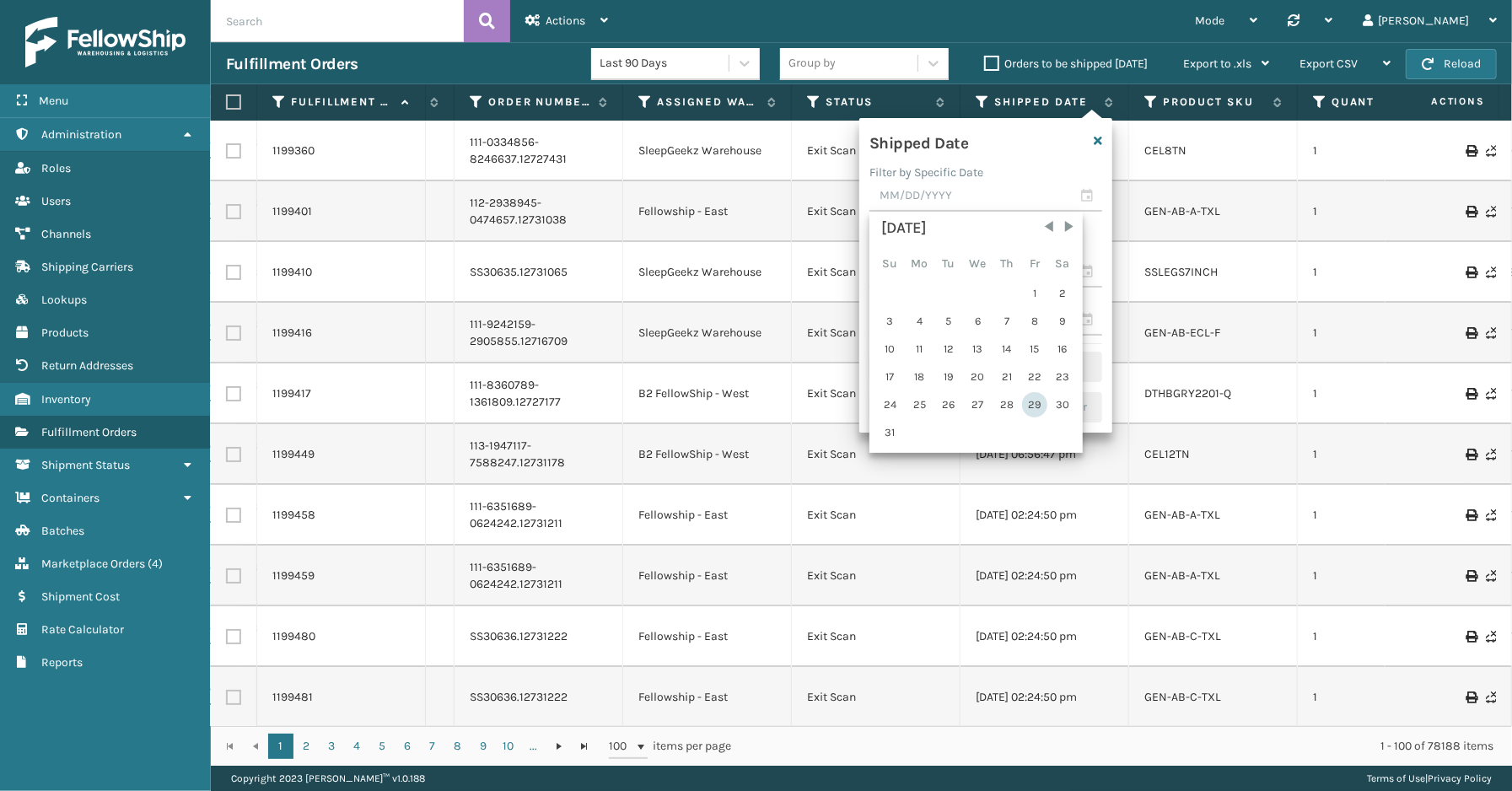
click at [1028, 397] on div "29" at bounding box center [1034, 405] width 26 height 26
type input "[DATE]"
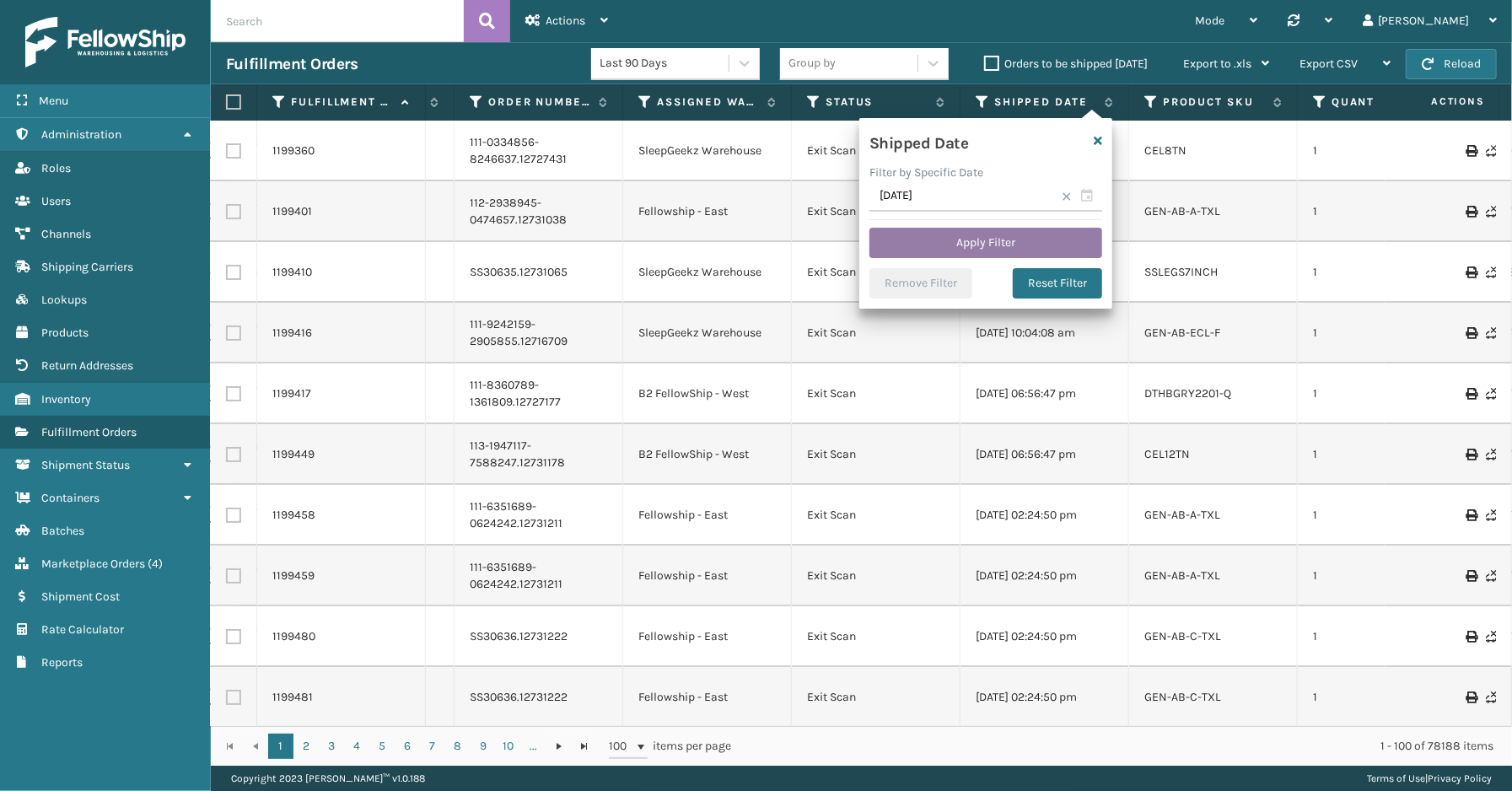
click at [1020, 238] on button "Apply Filter" at bounding box center [985, 243] width 233 height 31
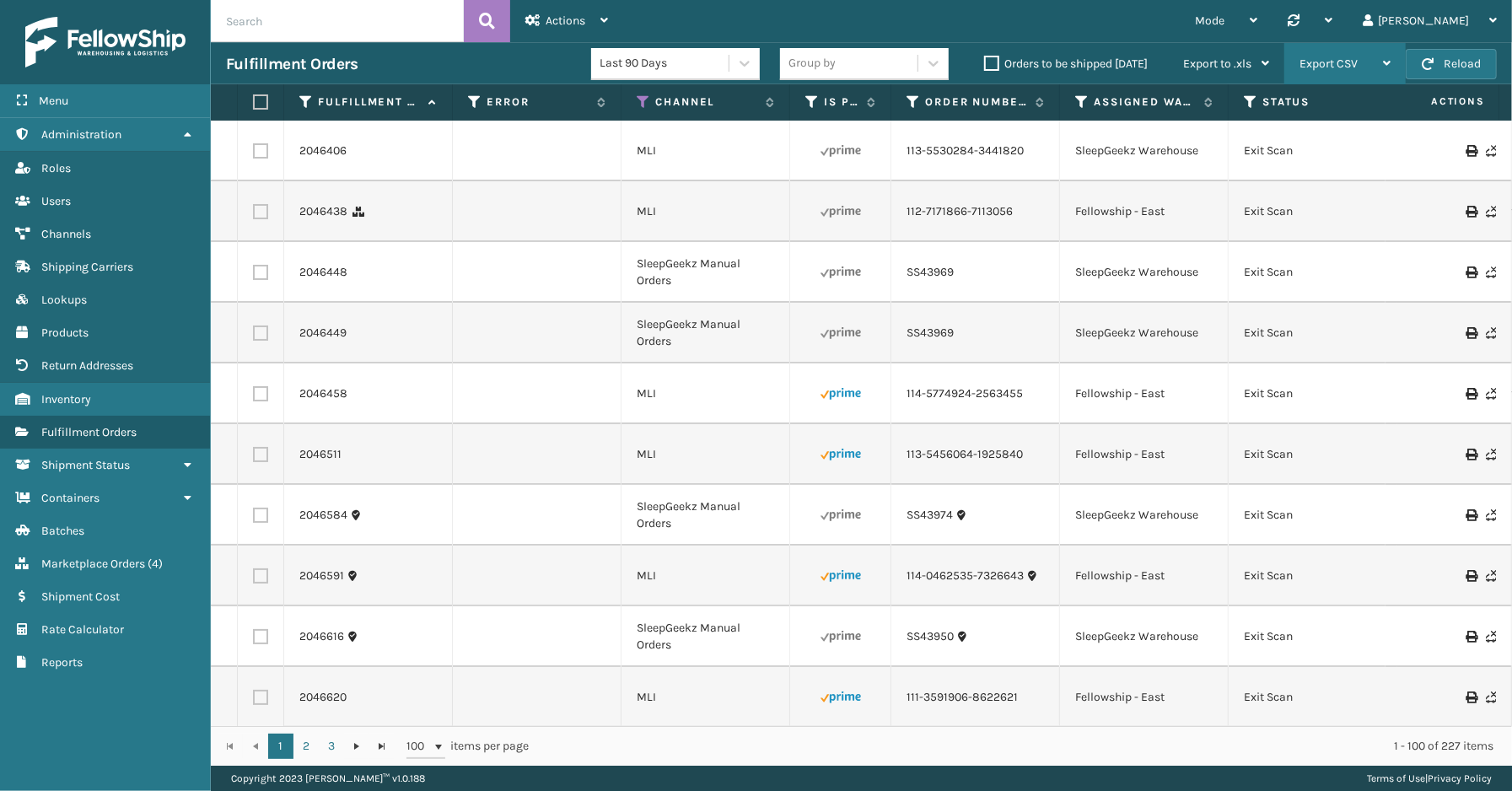
click at [1367, 64] on div "Export CSV" at bounding box center [1345, 63] width 91 height 43
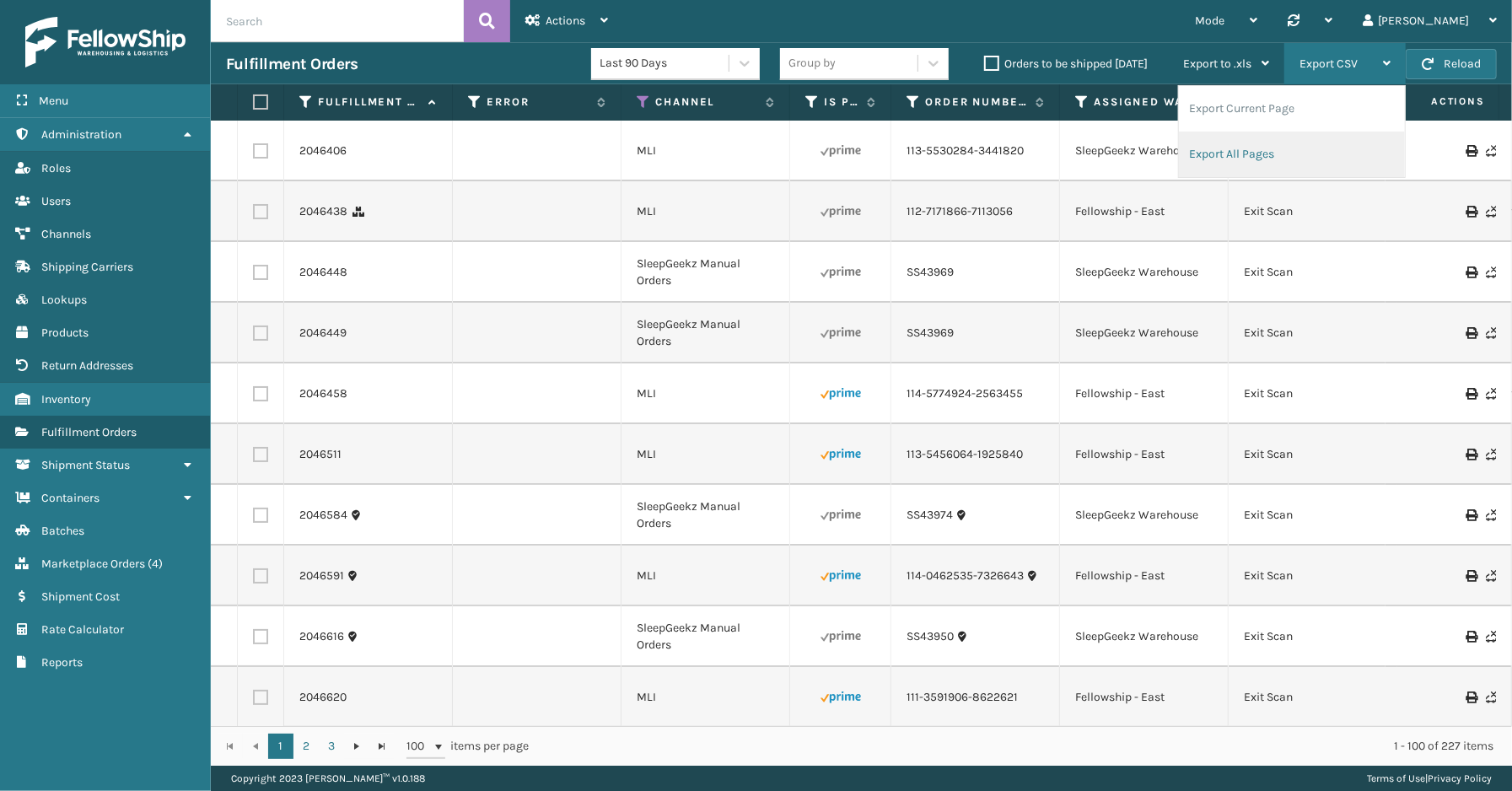
click at [1260, 154] on li "Export All Pages" at bounding box center [1291, 155] width 226 height 46
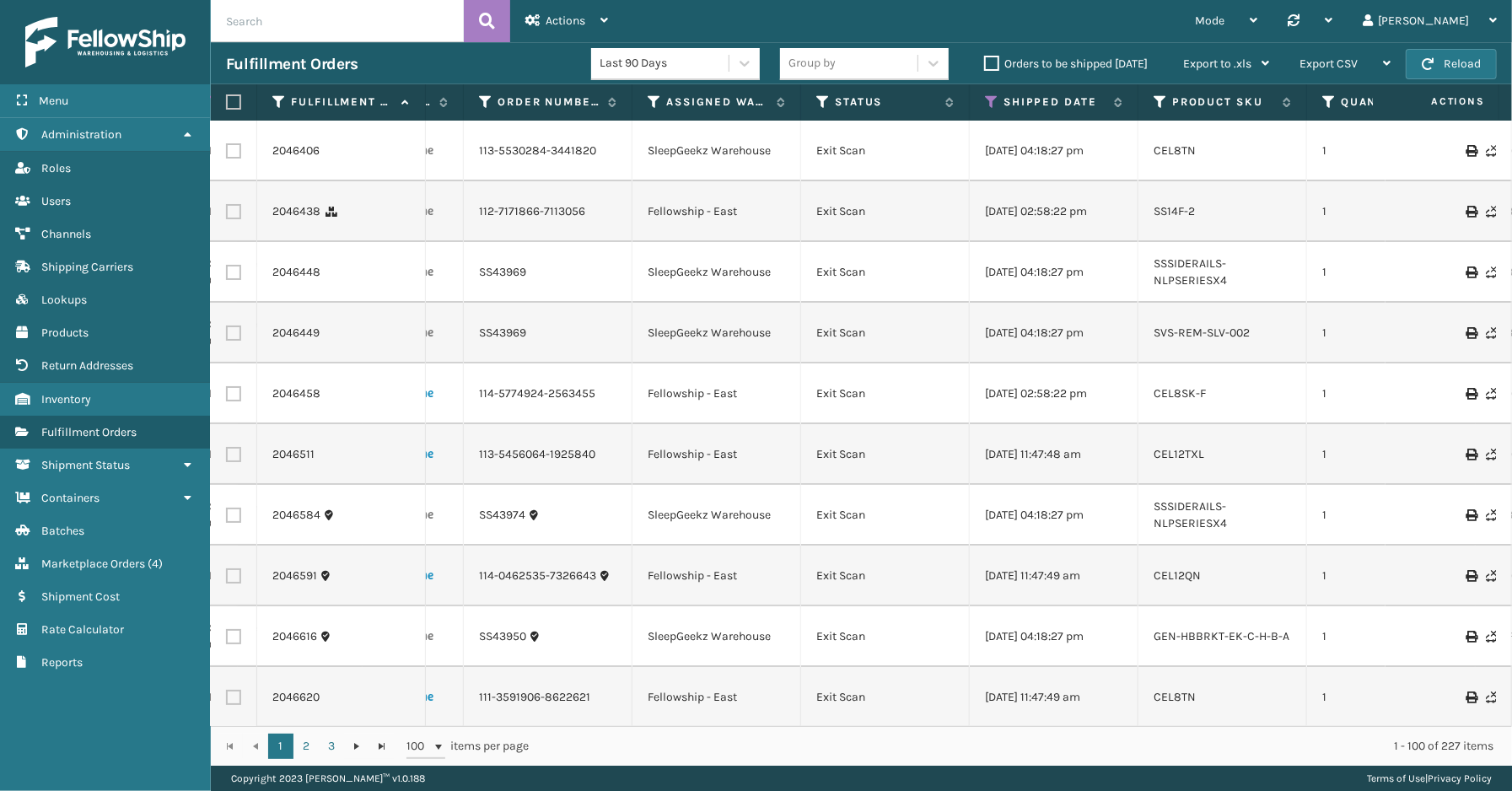
scroll to position [0, 460]
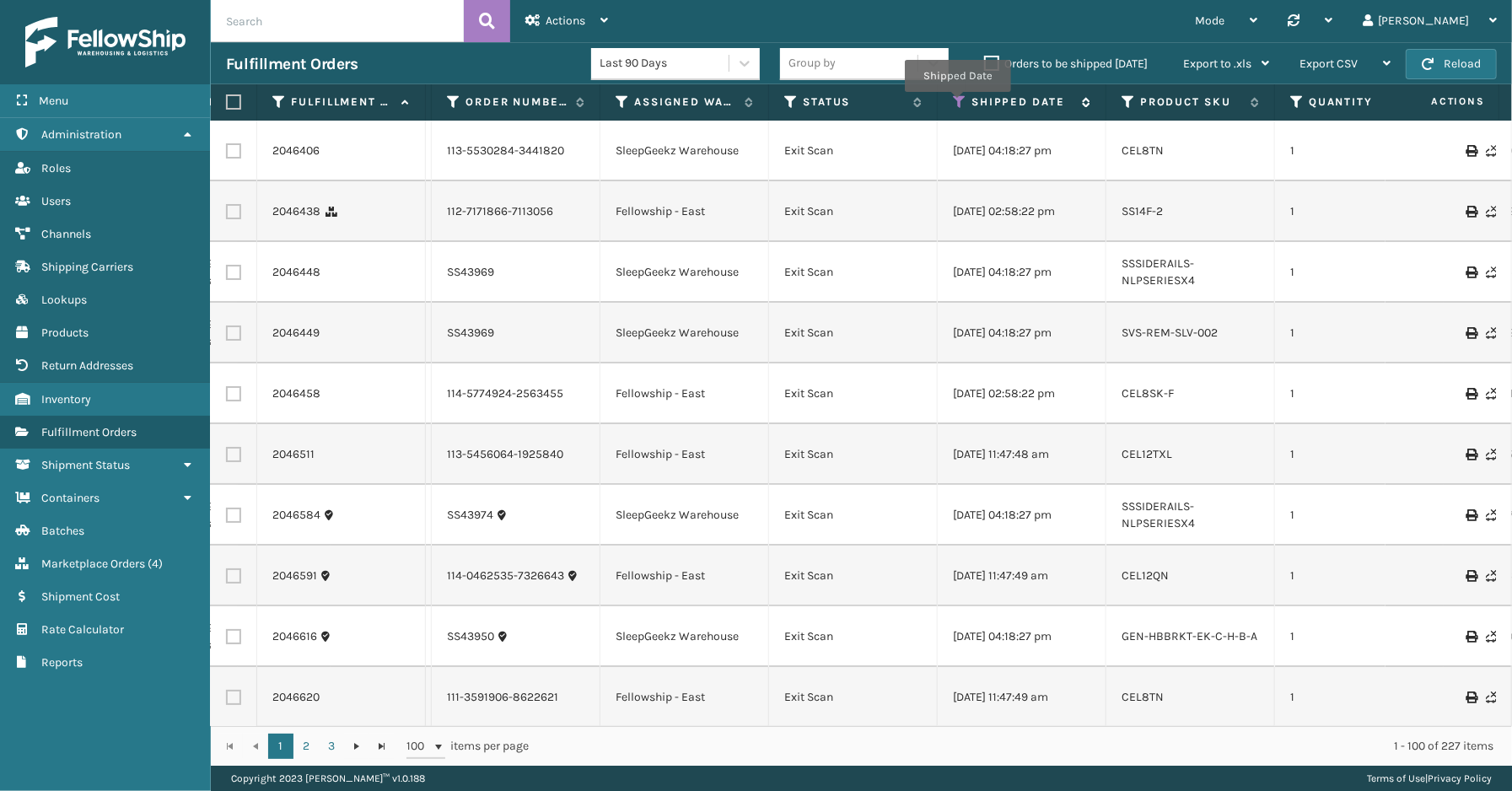
click at [957, 104] on icon at bounding box center [959, 101] width 14 height 15
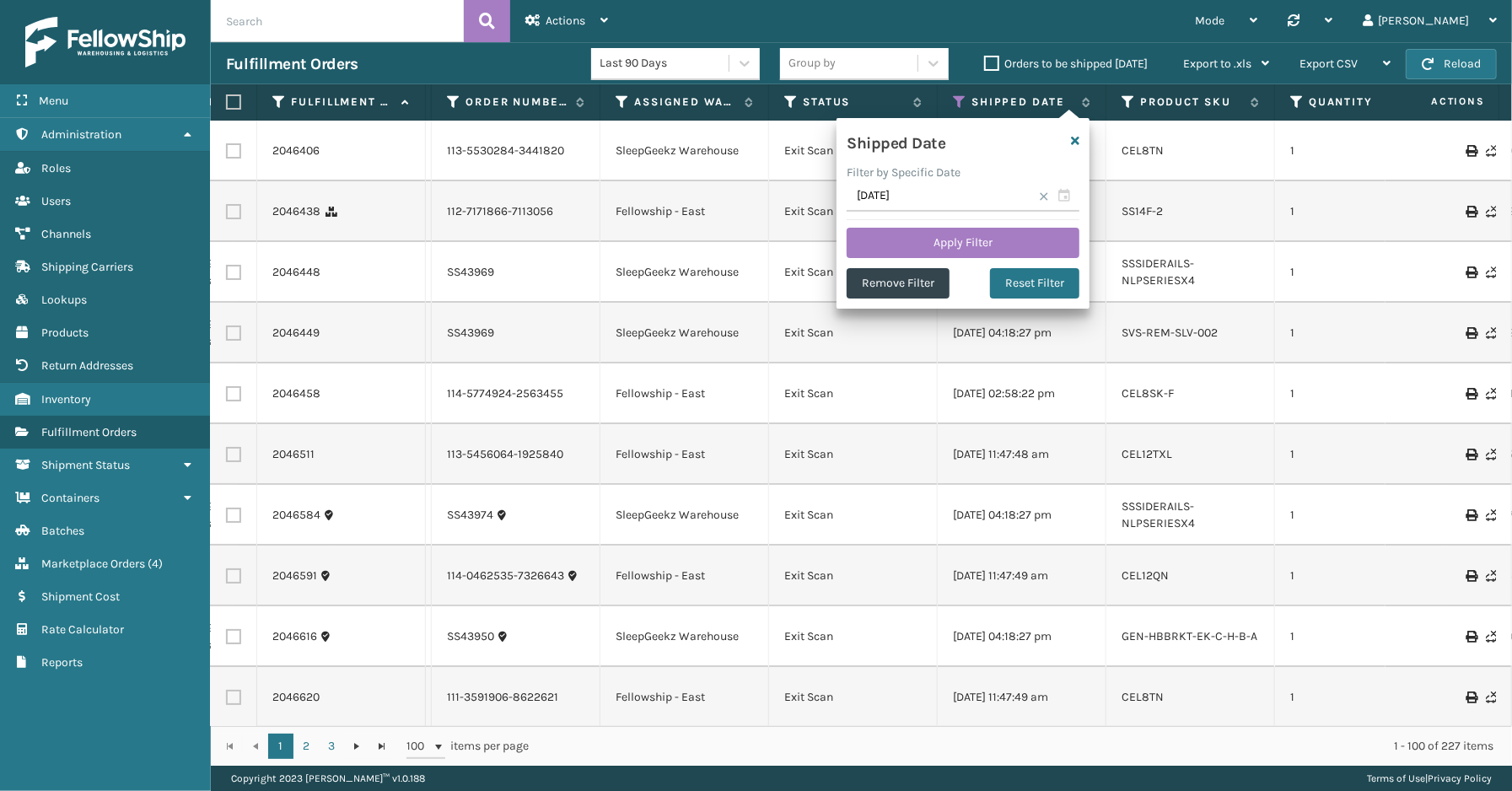
click at [1042, 197] on span at bounding box center [1043, 196] width 10 height 10
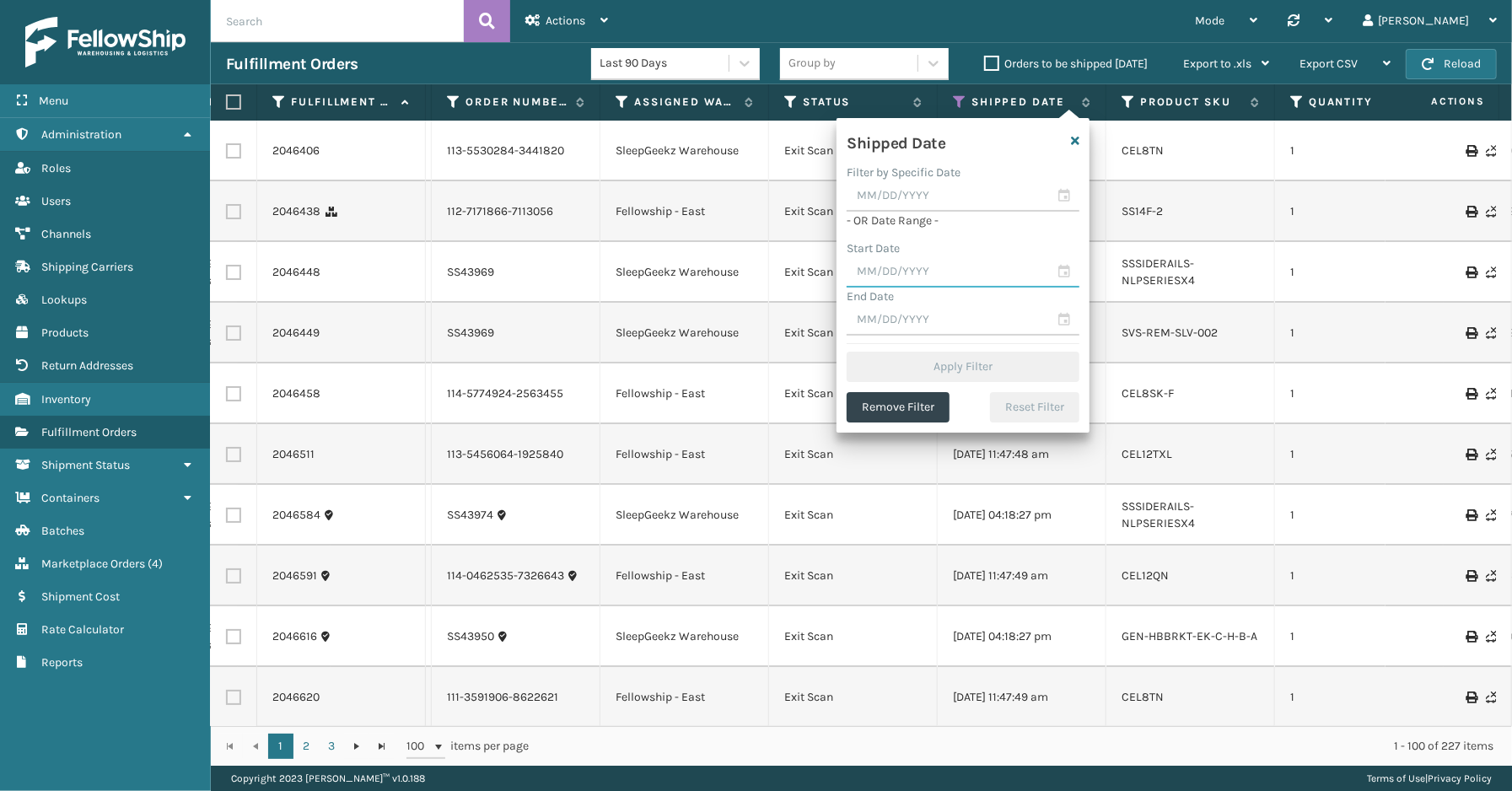
click at [1064, 265] on input "text" at bounding box center [962, 273] width 233 height 31
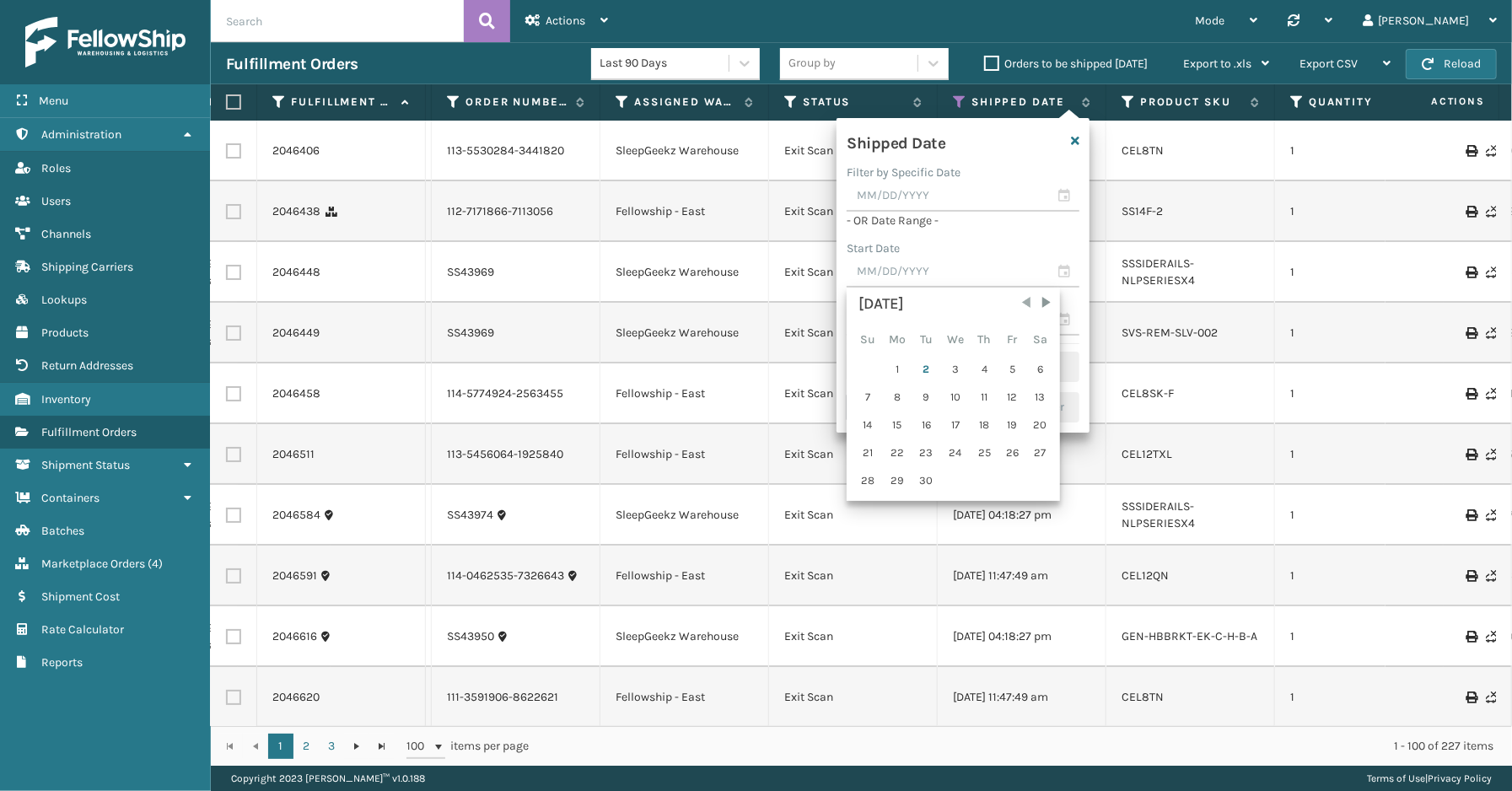
click at [1019, 297] on span "Previous Month" at bounding box center [1026, 302] width 17 height 17
click at [1038, 482] on div "30" at bounding box center [1039, 481] width 26 height 26
type input "[DATE]"
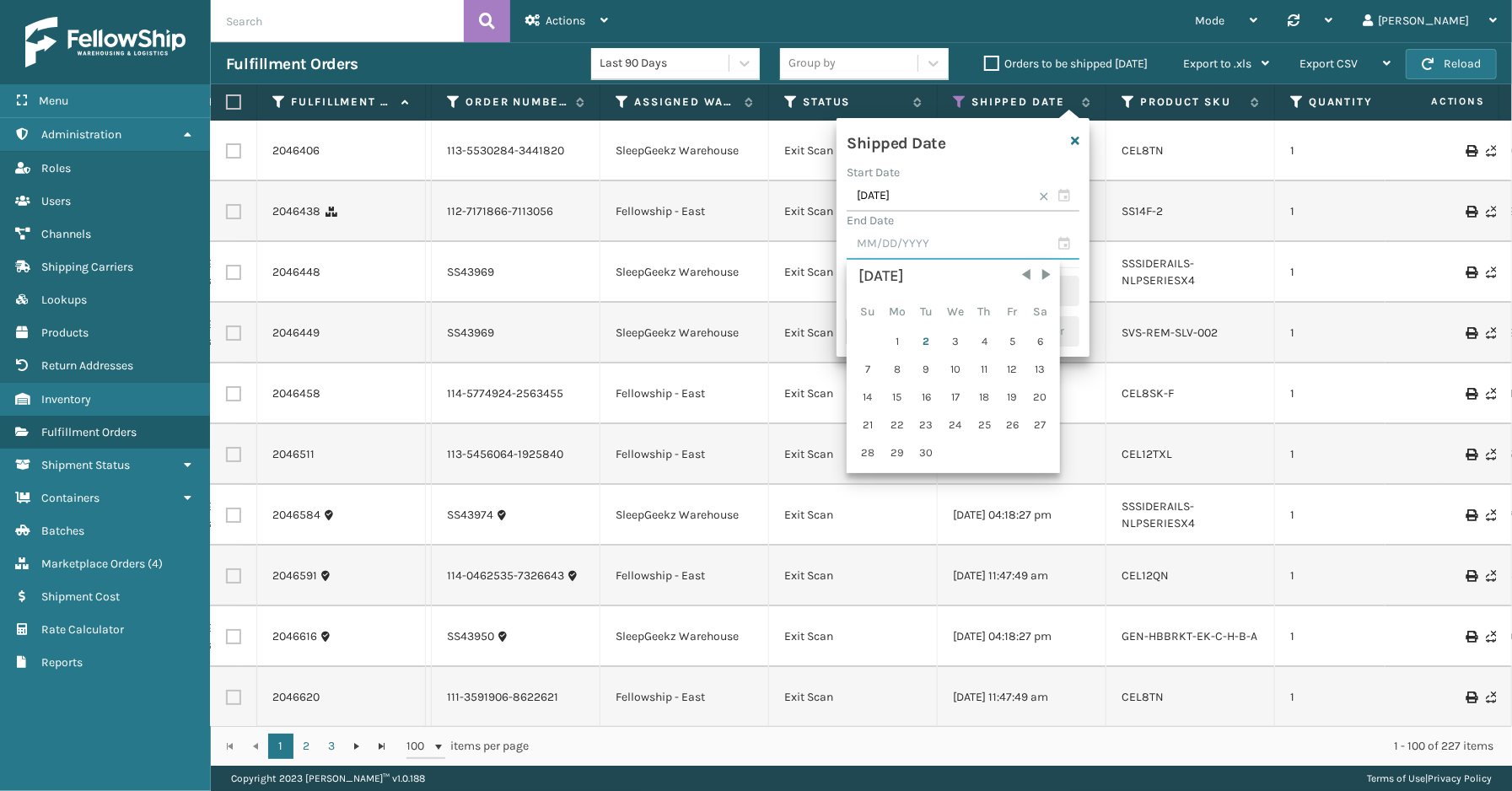
click at [1065, 245] on input "text" at bounding box center [962, 244] width 233 height 31
click at [1021, 273] on span "Previous Month" at bounding box center [1026, 275] width 17 height 17
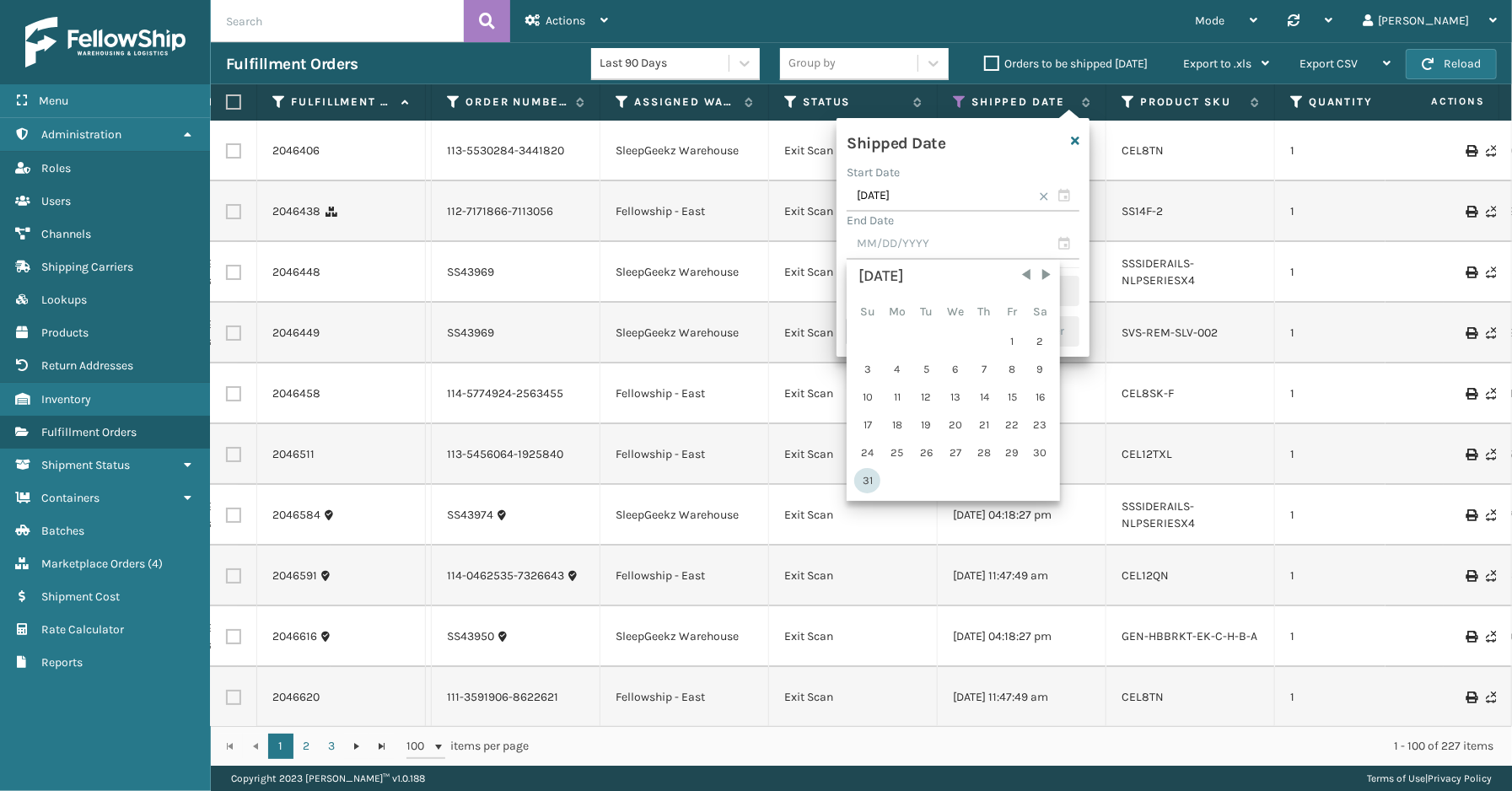
click at [869, 471] on div "31" at bounding box center [867, 481] width 26 height 26
type input "[DATE]"
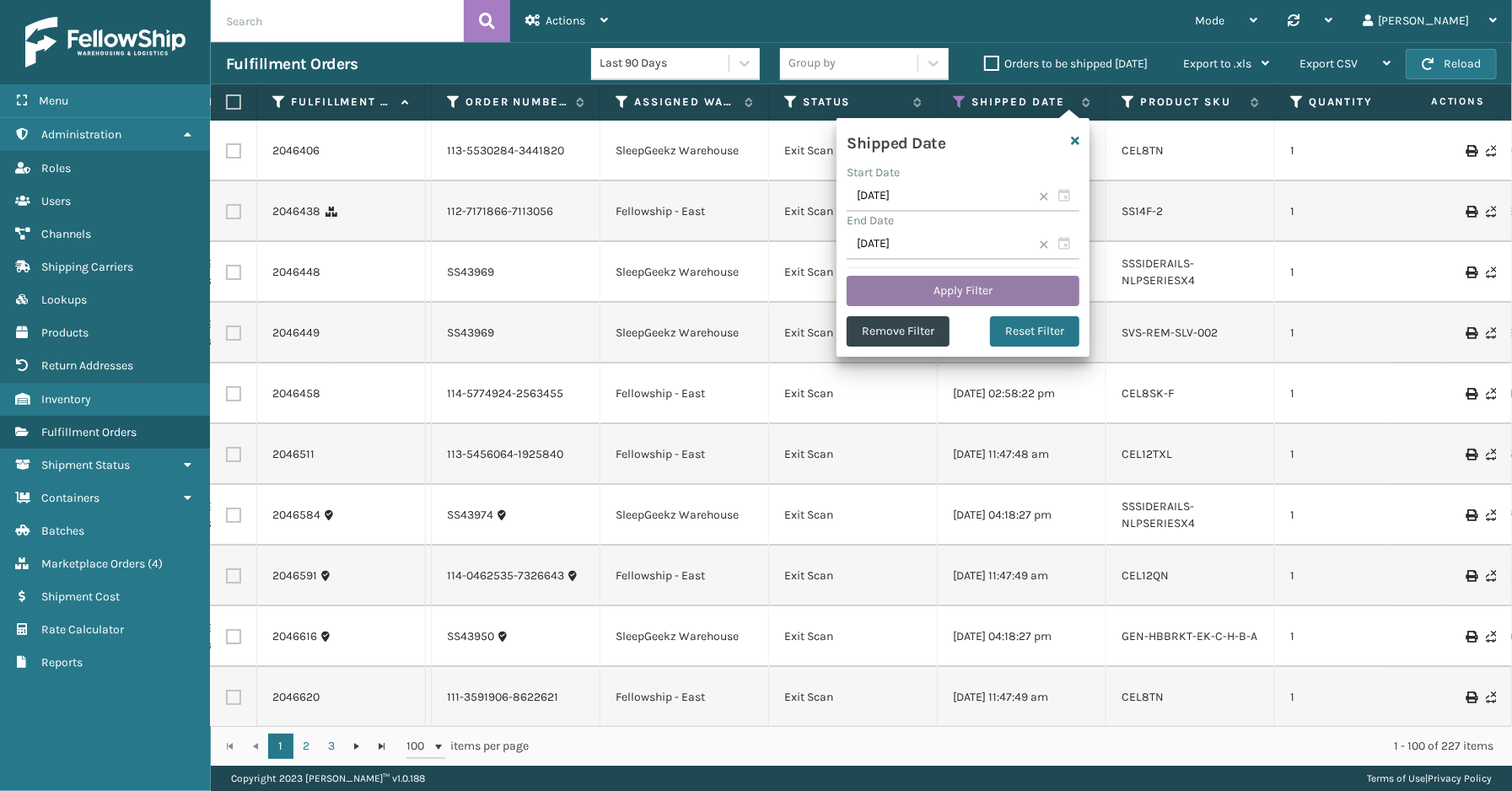
click at [962, 285] on button "Apply Filter" at bounding box center [962, 290] width 233 height 31
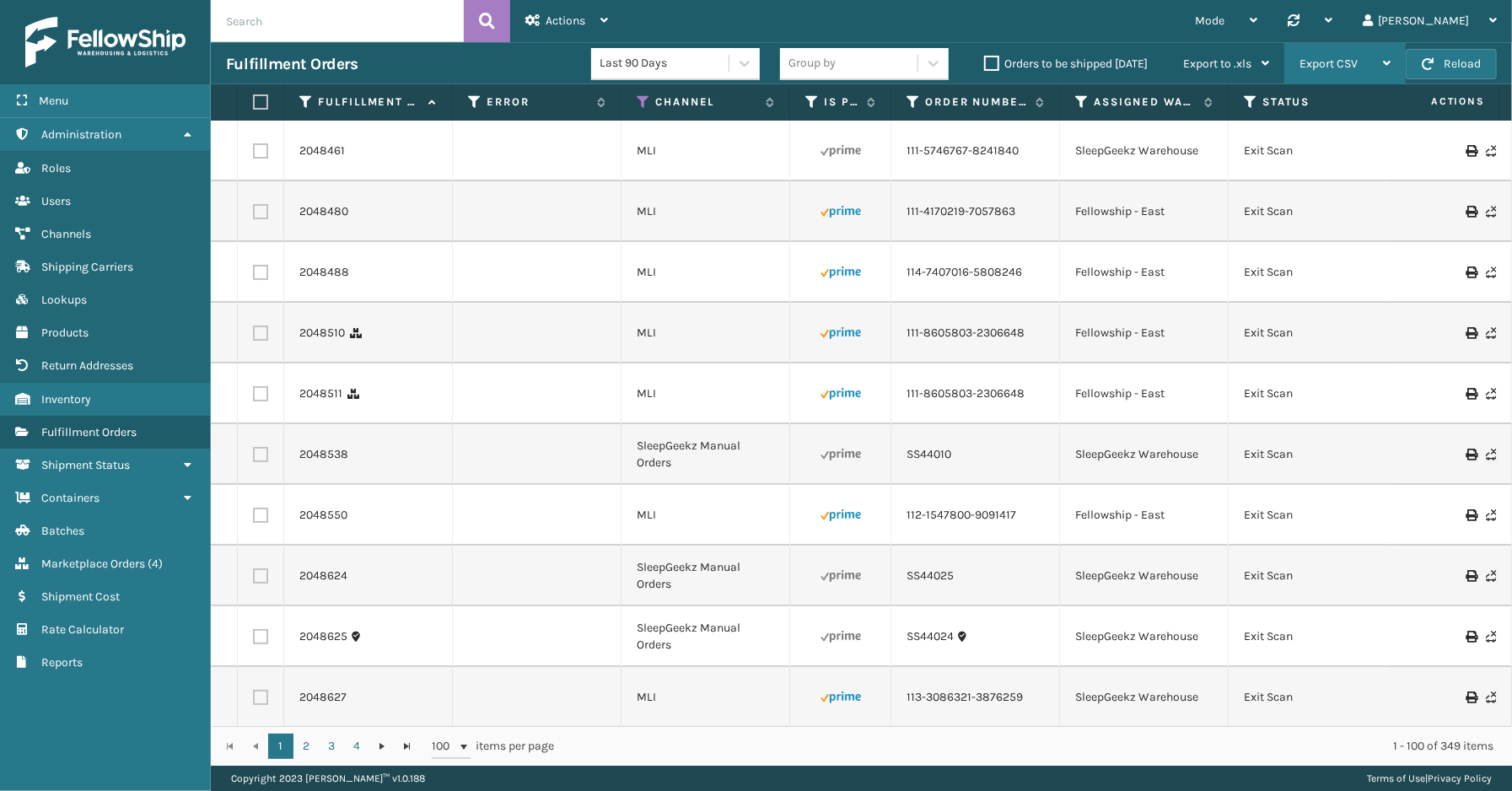
click at [1316, 64] on span "Export CSV" at bounding box center [1328, 63] width 58 height 14
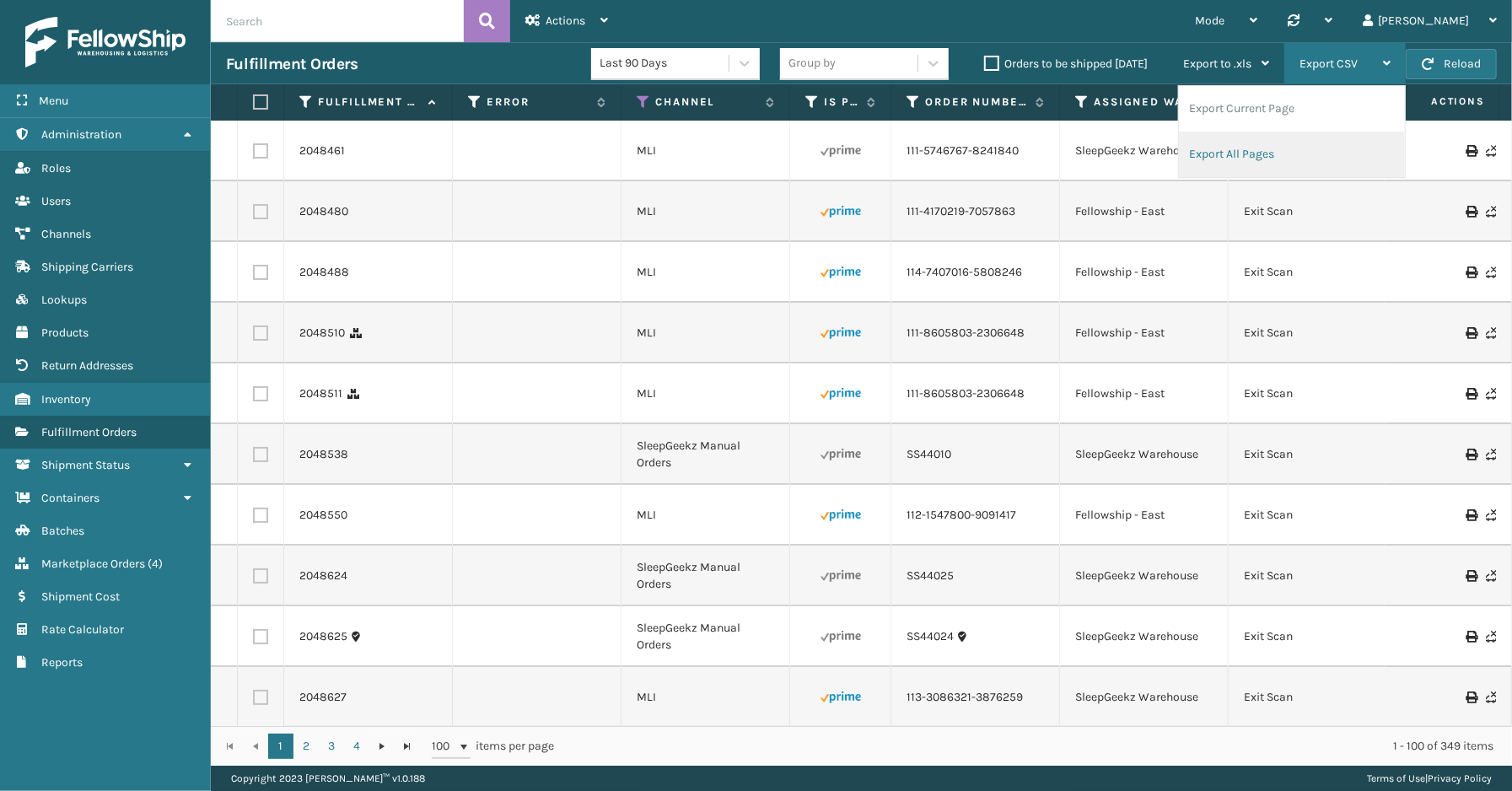
click at [1308, 153] on li "Export All Pages" at bounding box center [1291, 155] width 226 height 46
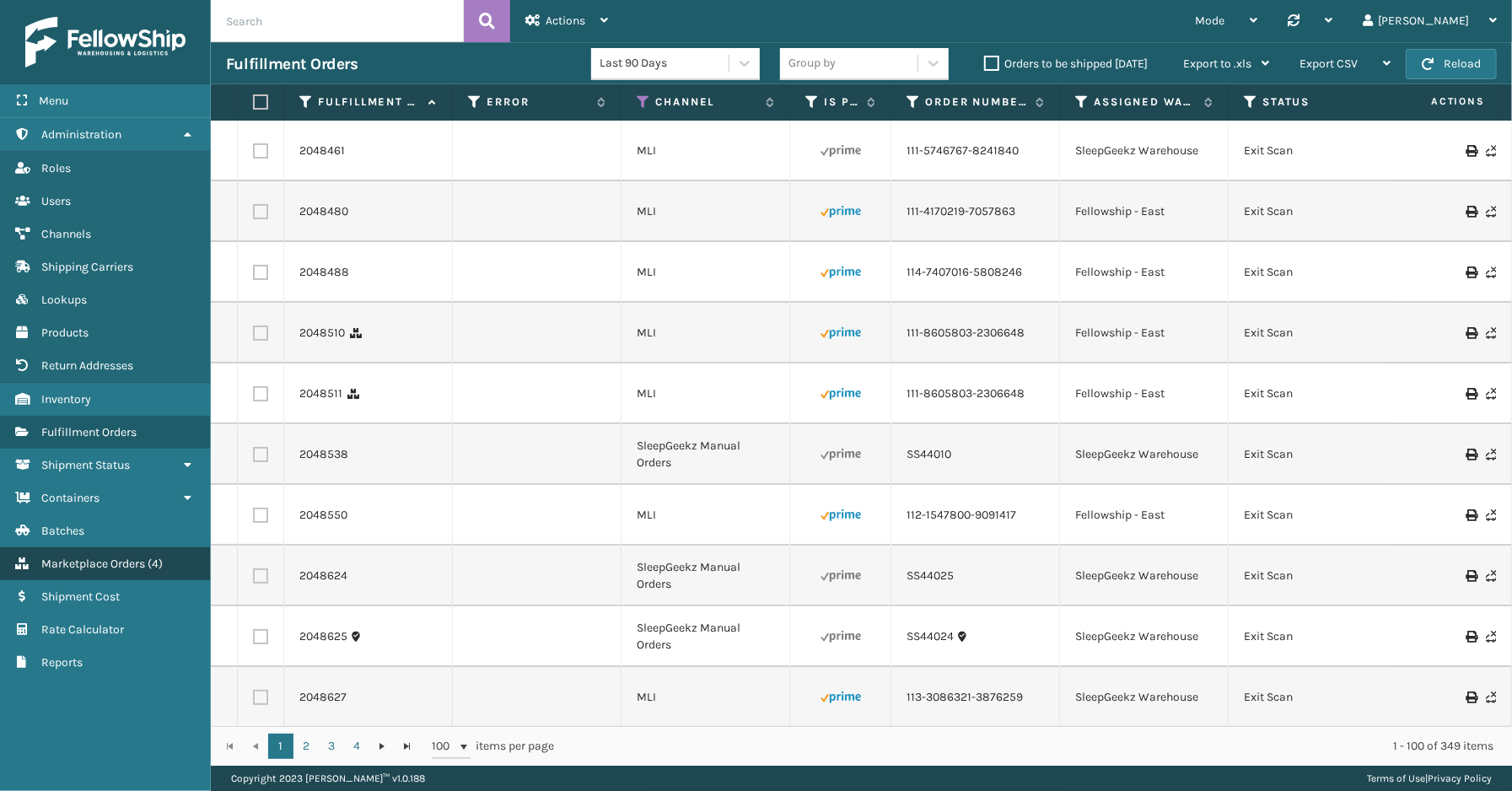
click at [129, 557] on span "Marketplace Orders" at bounding box center [93, 564] width 104 height 14
